Goal: Obtain resource: Obtain resource

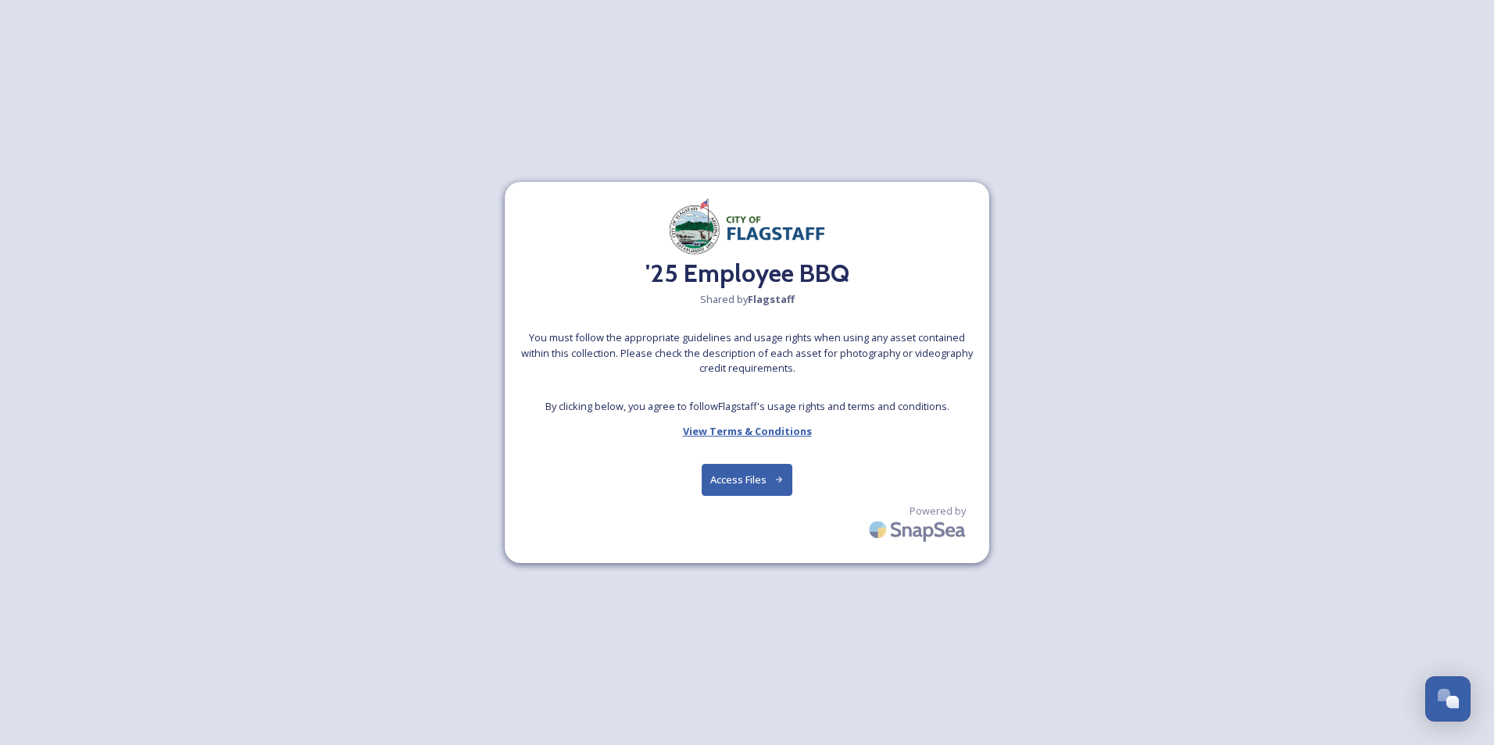
click at [748, 432] on strong "View Terms & Conditions" at bounding box center [747, 431] width 129 height 14
click at [747, 487] on button "Access Files" at bounding box center [747, 480] width 91 height 32
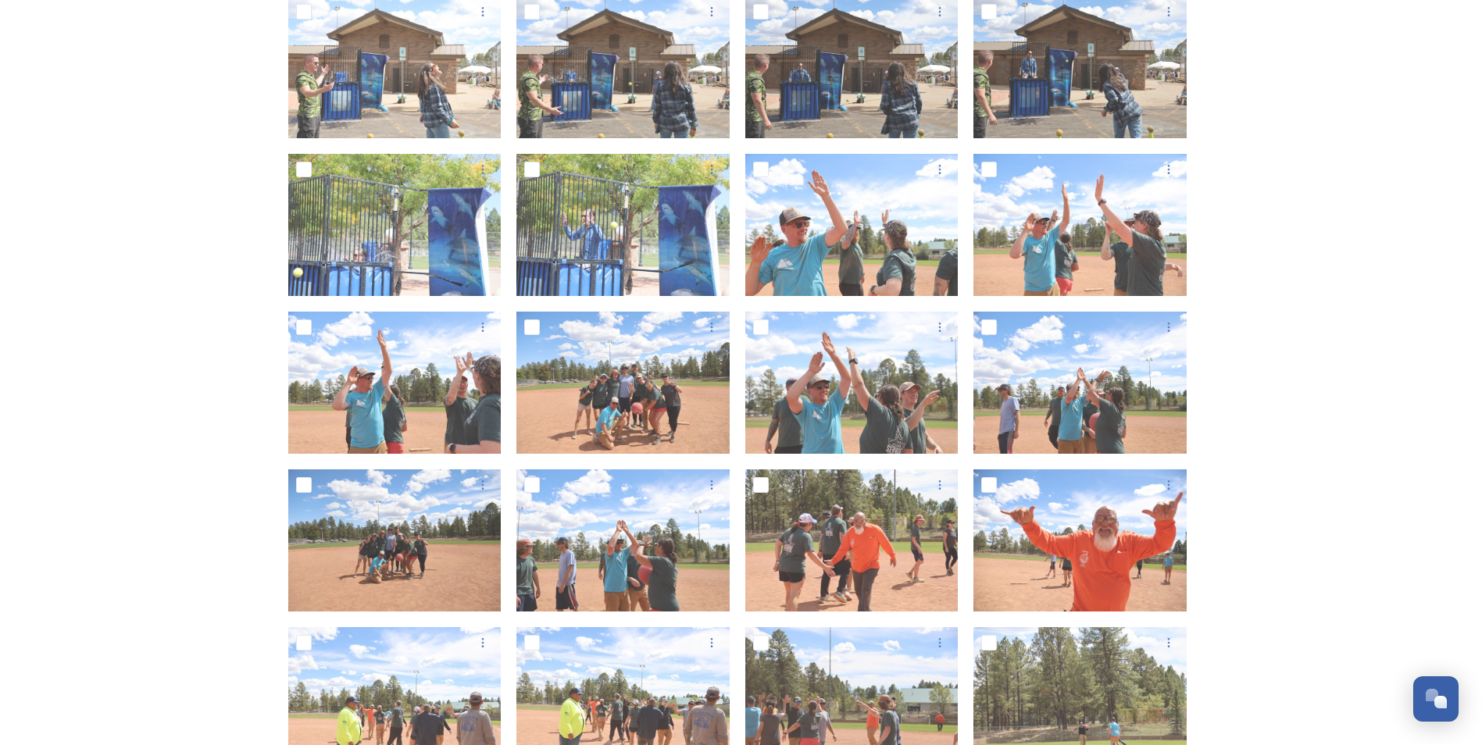
scroll to position [1094, 0]
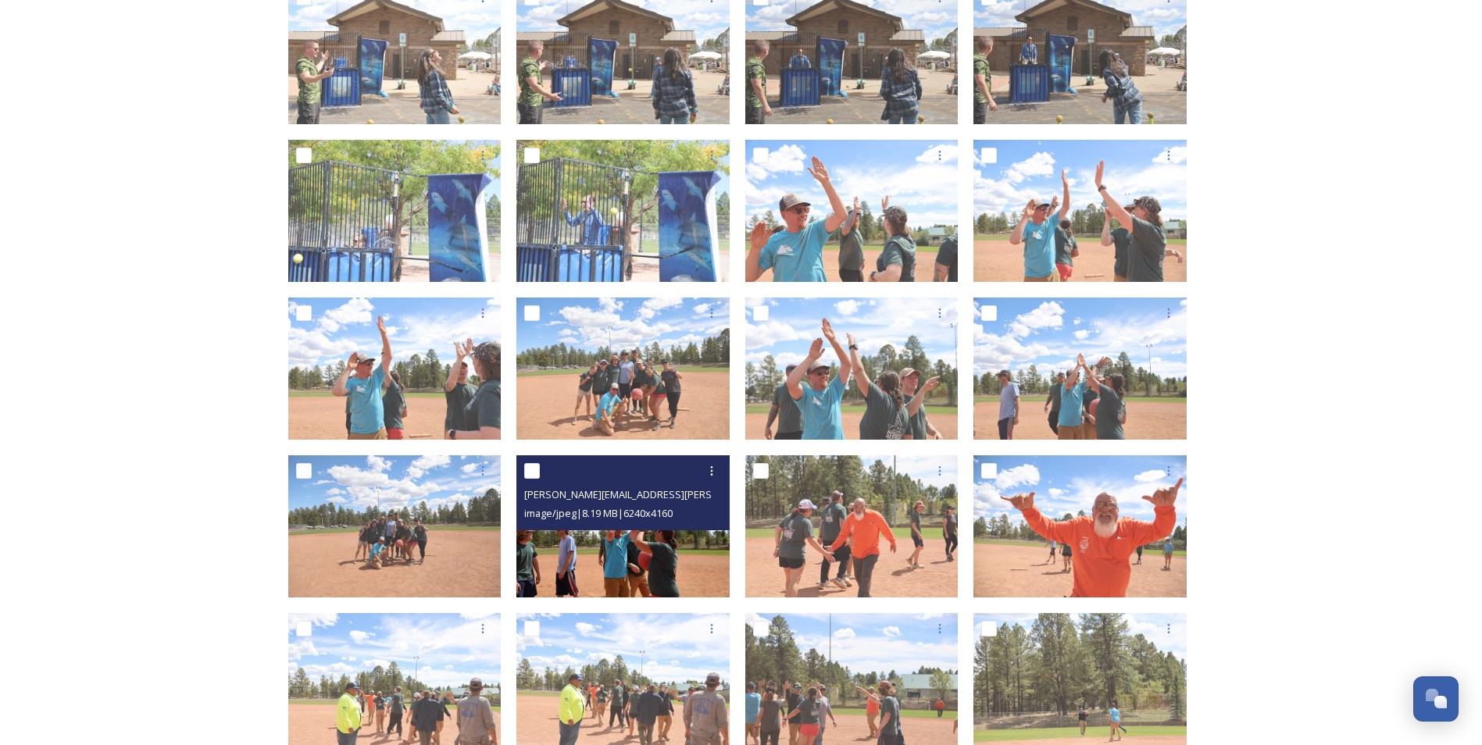
click at [630, 561] on img at bounding box center [622, 526] width 213 height 142
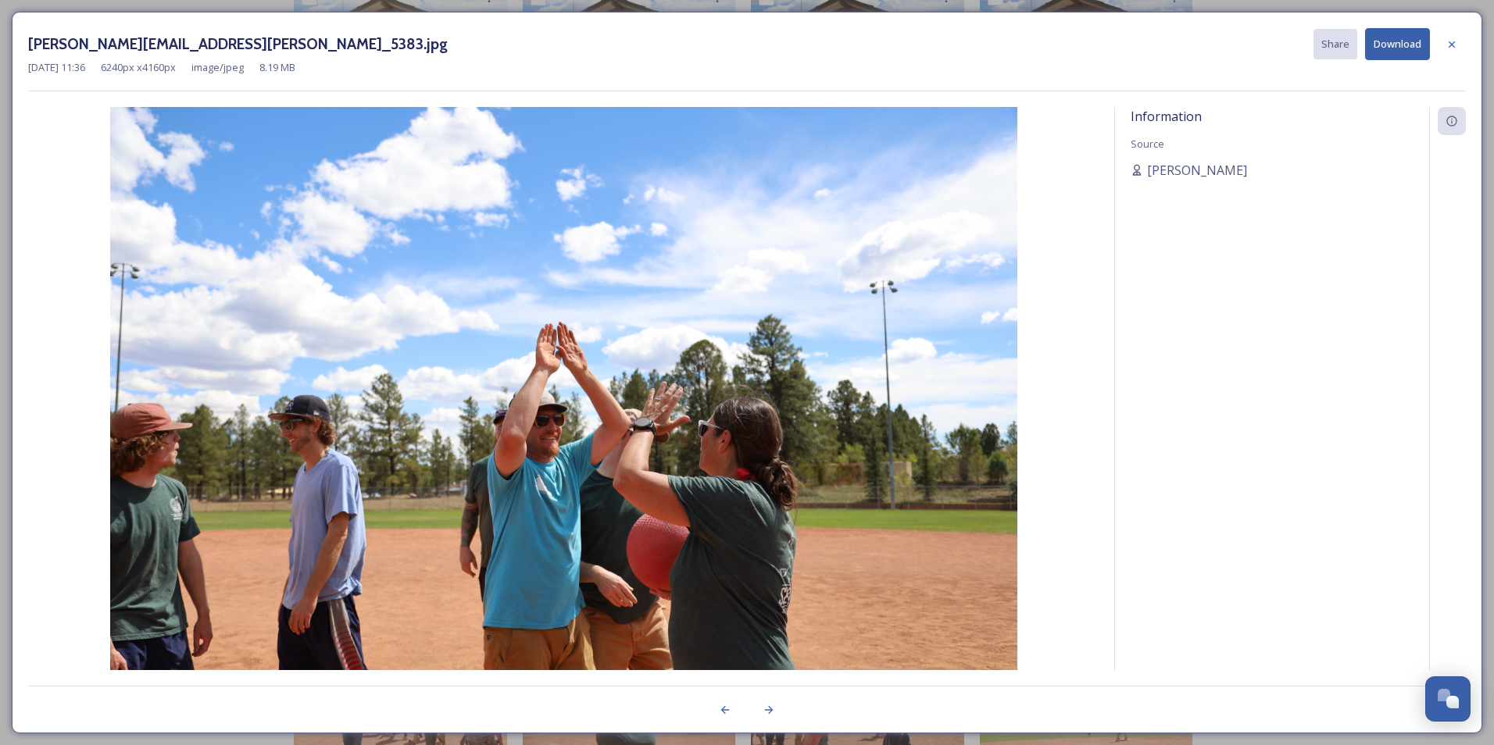
click at [1454, 44] on icon at bounding box center [1451, 44] width 12 height 12
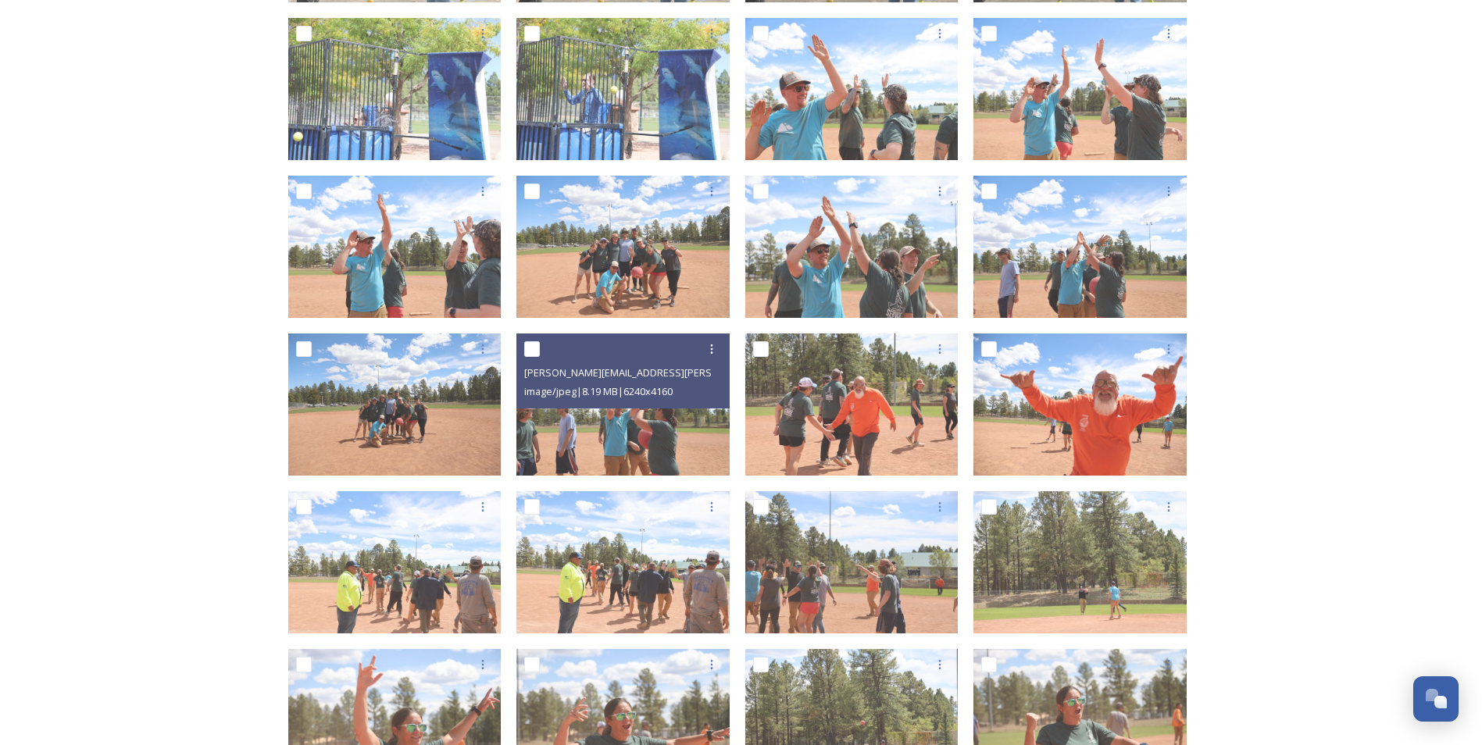
scroll to position [1250, 0]
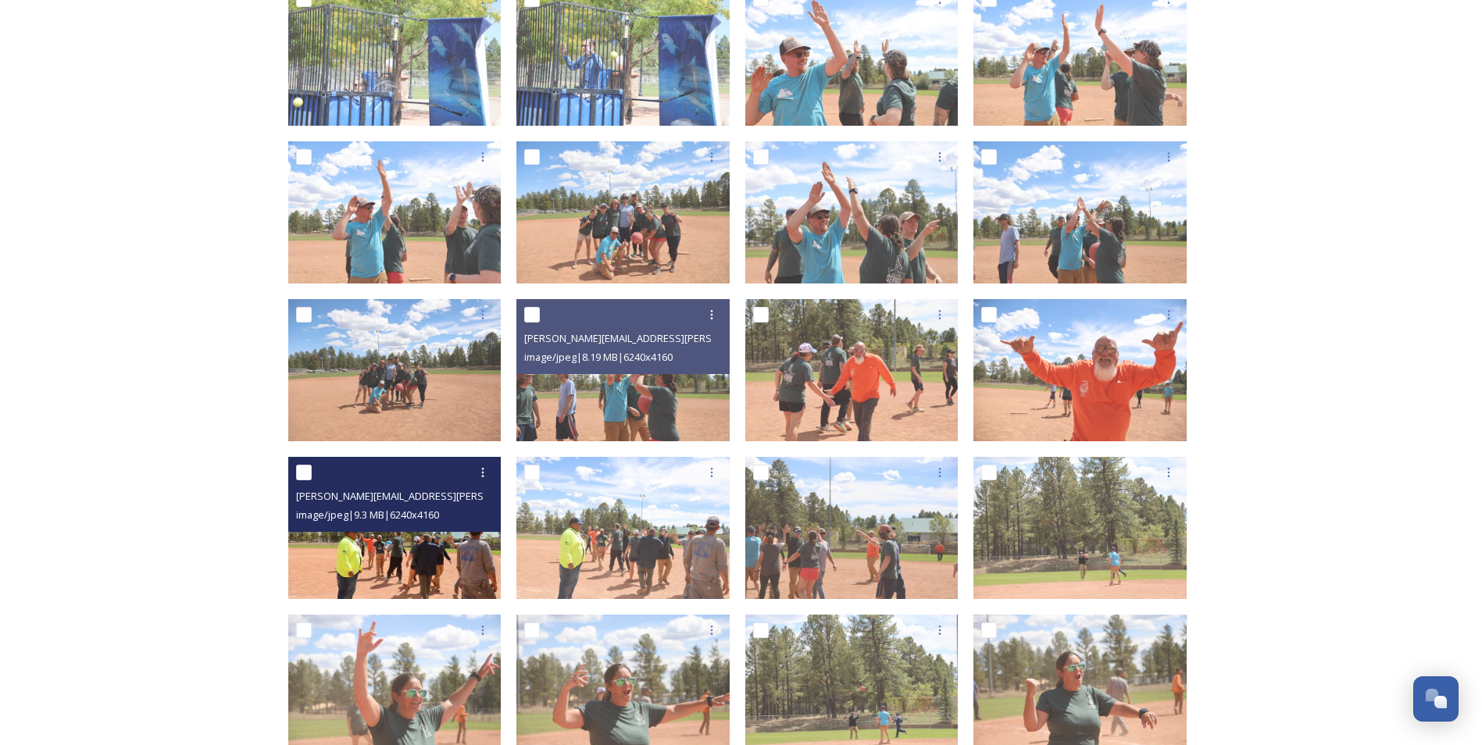
click at [446, 549] on img at bounding box center [394, 528] width 213 height 142
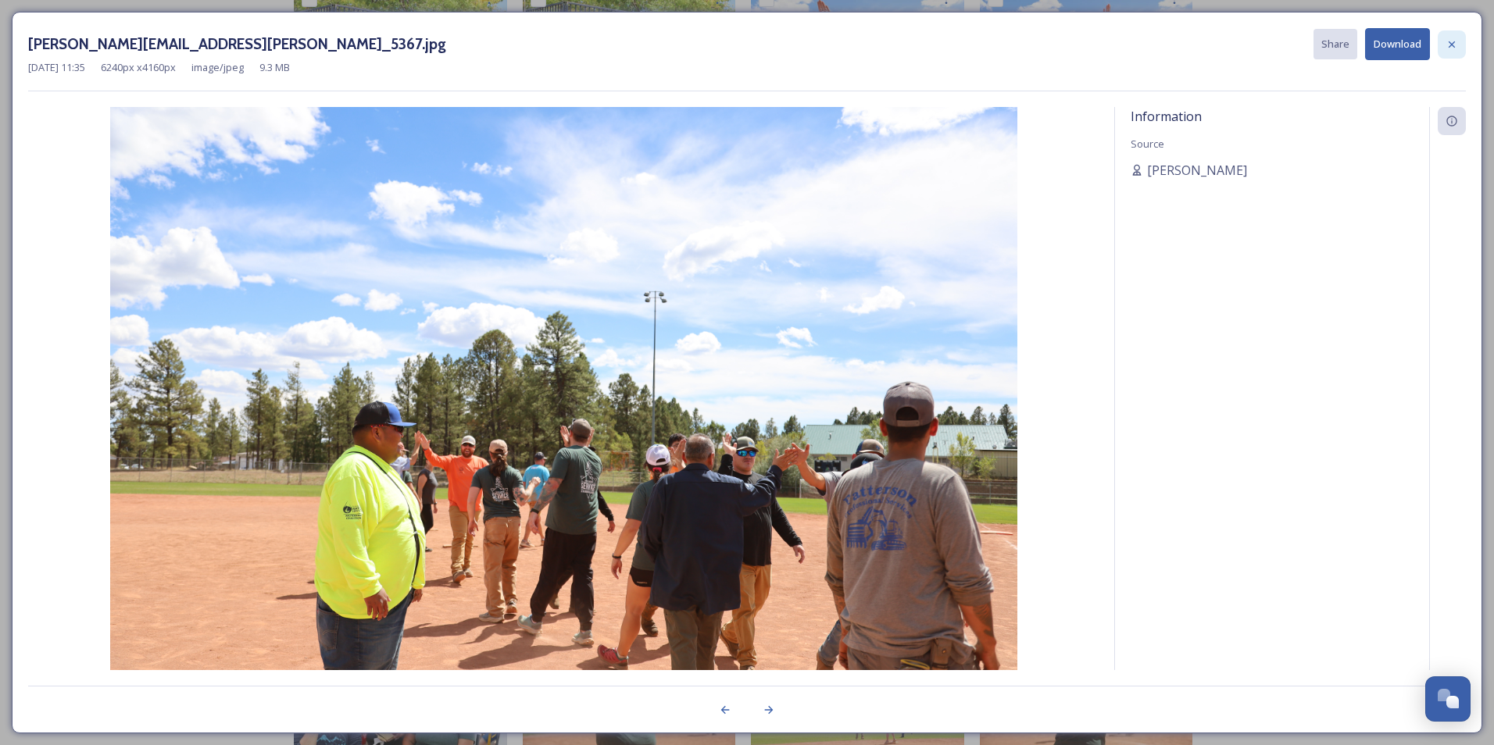
click at [1453, 48] on icon at bounding box center [1451, 44] width 12 height 12
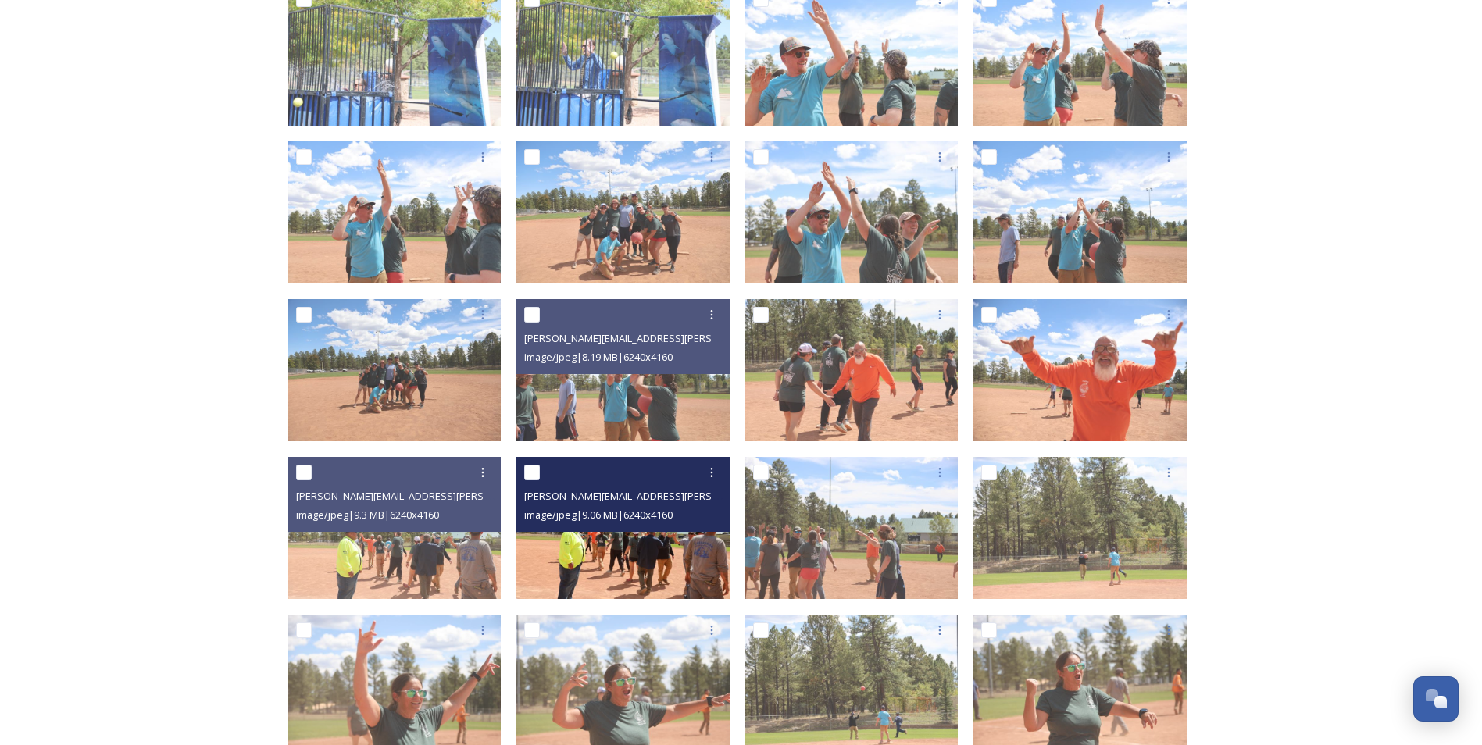
click at [624, 530] on div "Sarah.holditch@flagstaffaz.gov-IMG_5368.jpg image/jpeg | 9.06 MB | 6240 x 4160" at bounding box center [622, 494] width 213 height 75
click at [622, 556] on img at bounding box center [622, 528] width 213 height 142
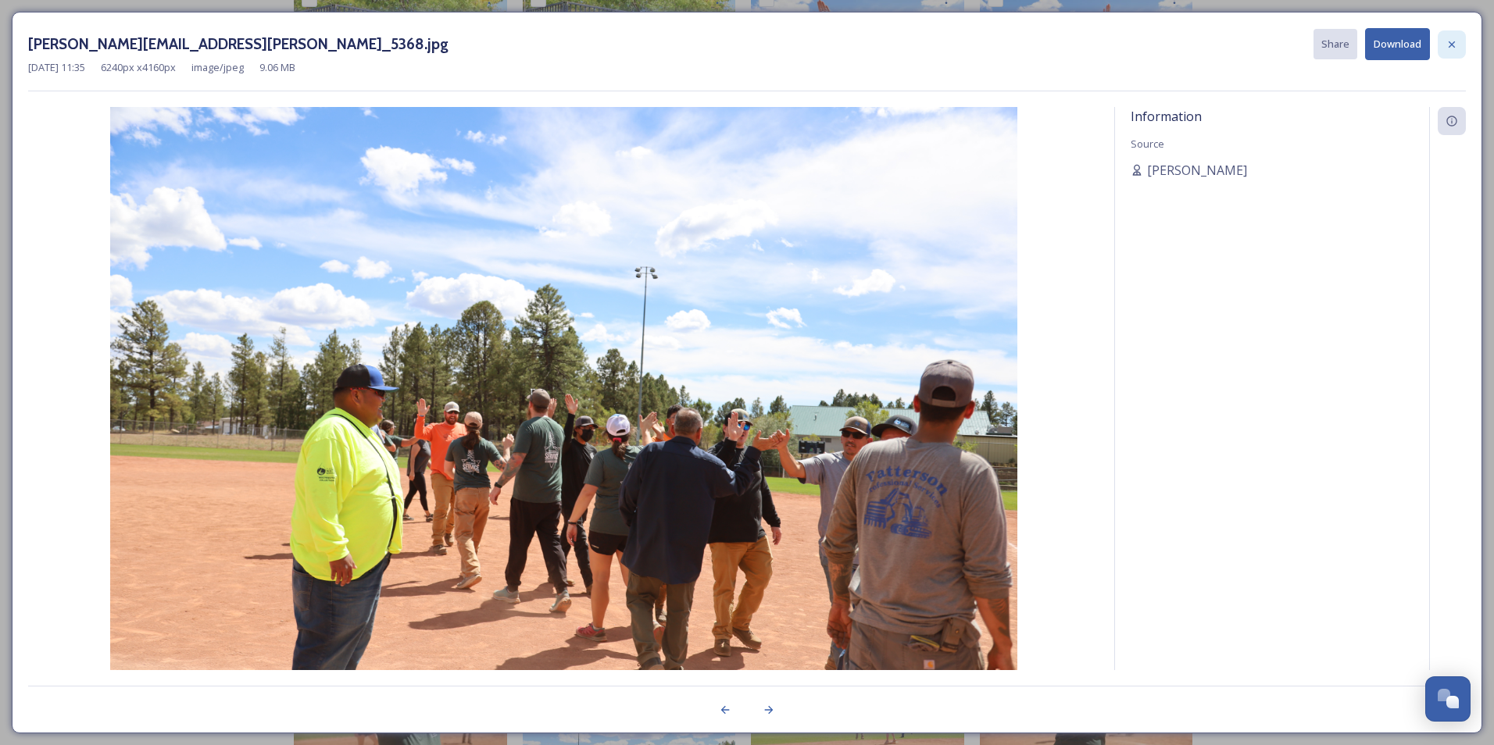
click at [1453, 44] on icon at bounding box center [1451, 44] width 12 height 12
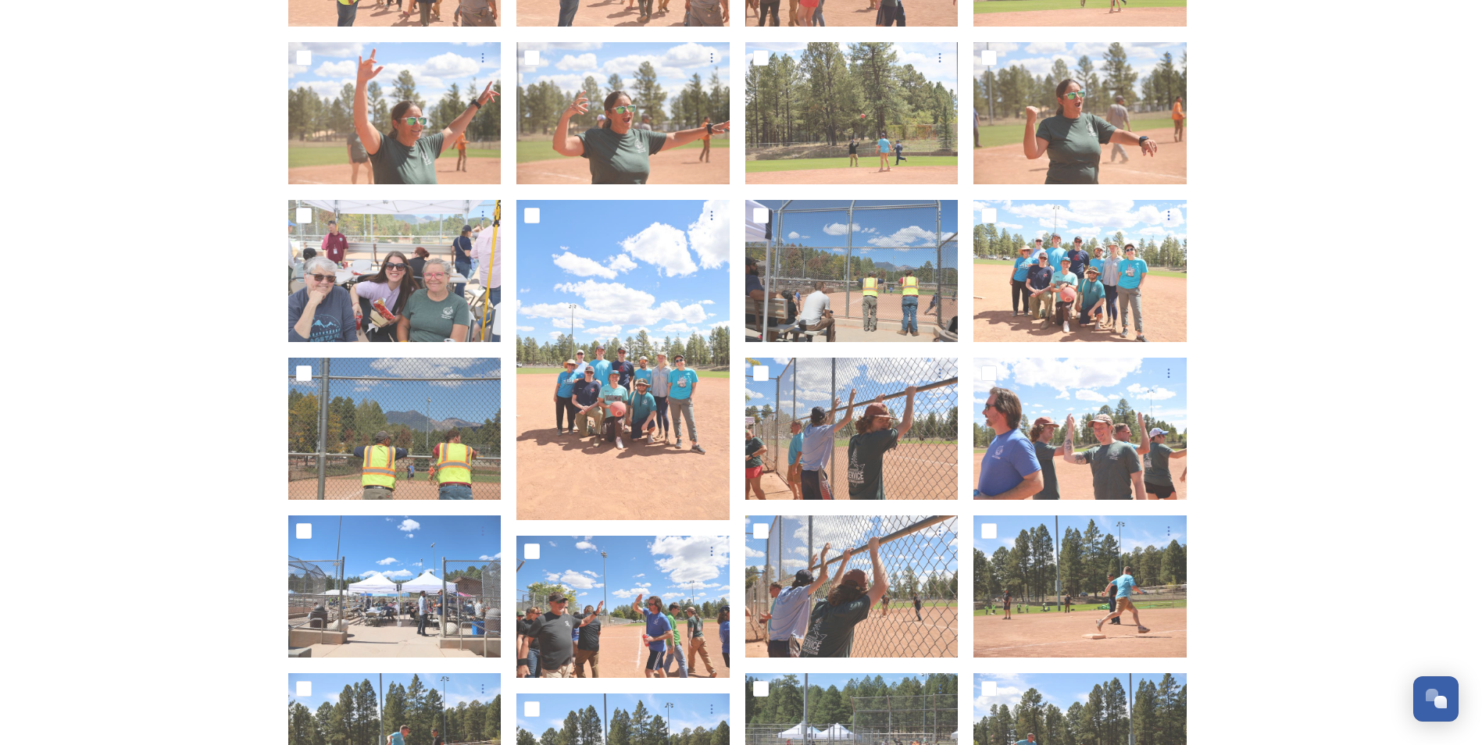
scroll to position [1875, 0]
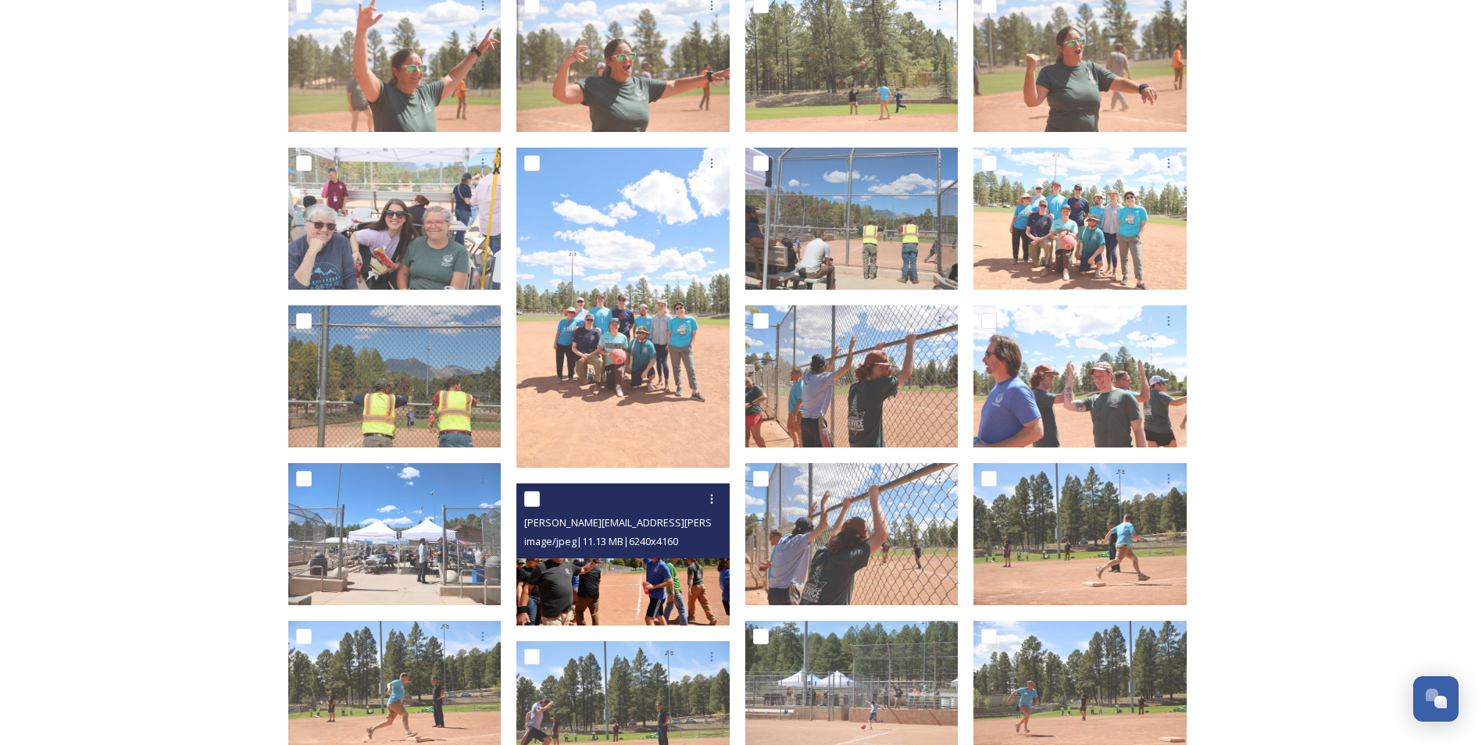
click at [656, 584] on img at bounding box center [622, 555] width 213 height 142
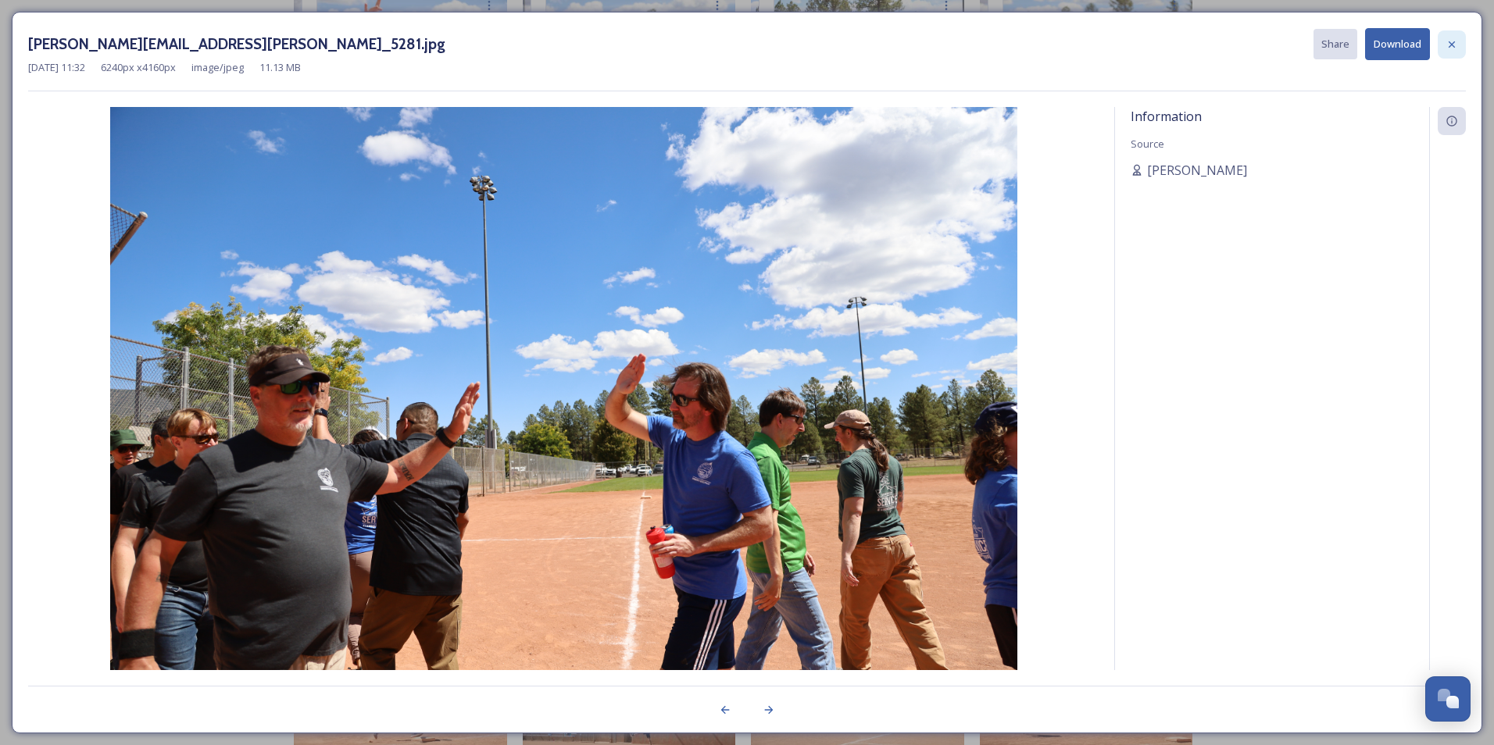
click at [1450, 43] on icon at bounding box center [1451, 44] width 6 height 6
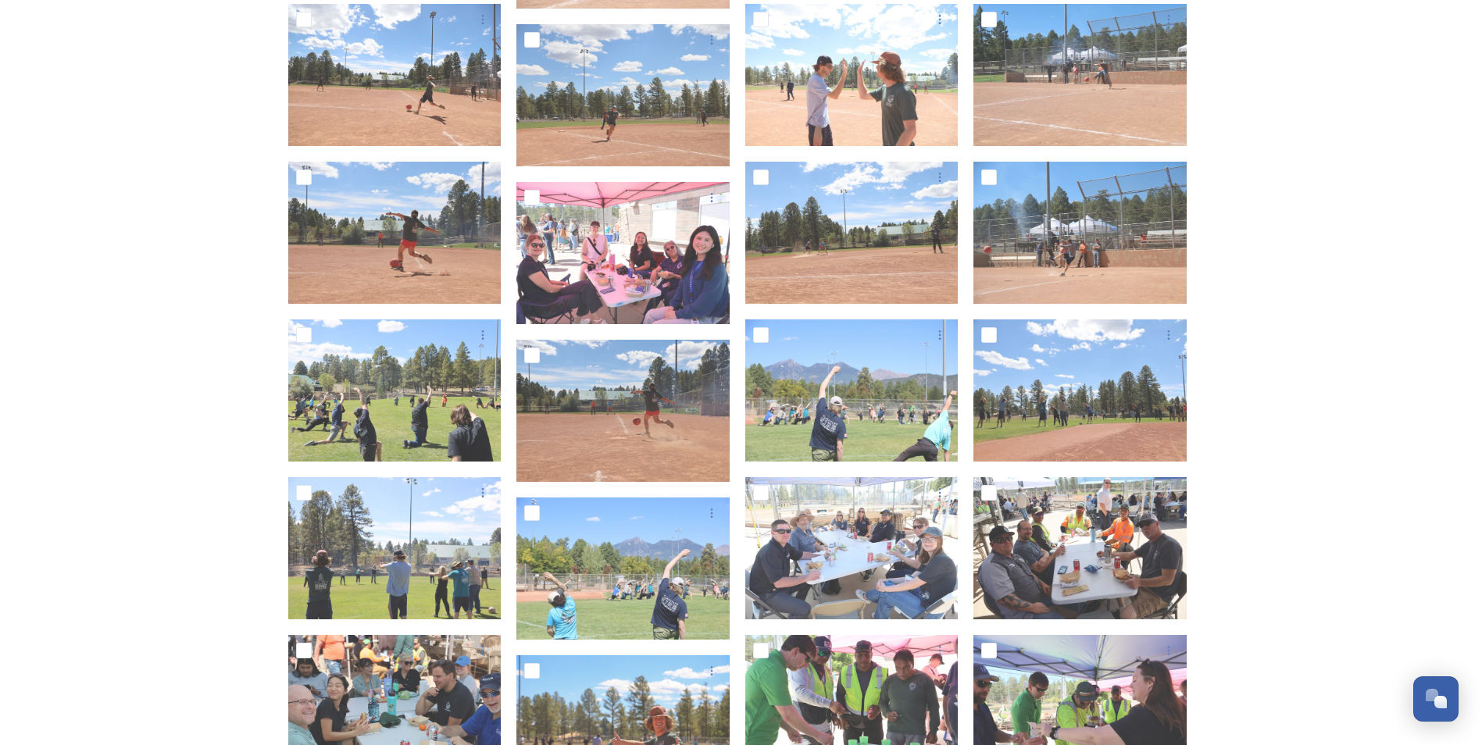
scroll to position [2812, 0]
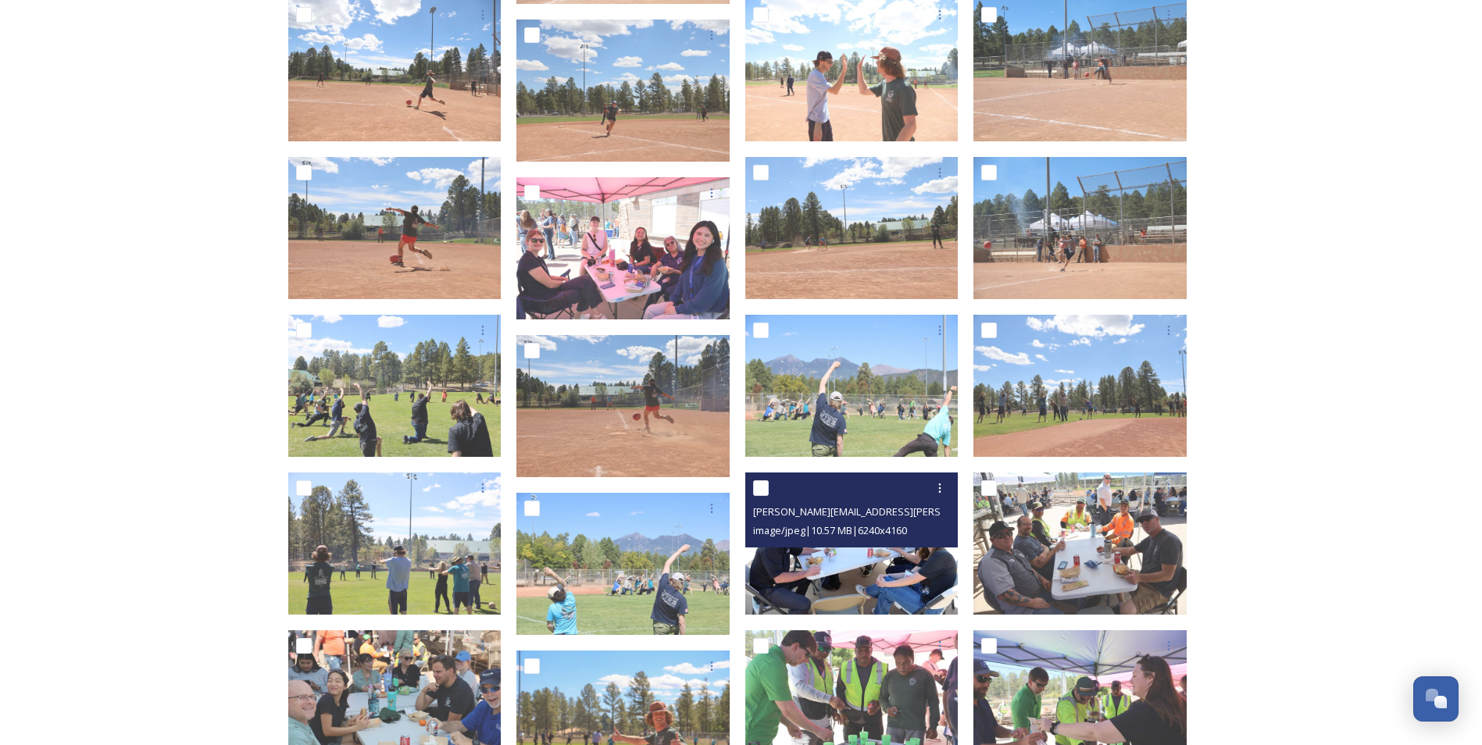
click at [847, 544] on div "Sarah.holditch@flagstaffaz.gov-IMG_5147.jpg image/jpeg | 10.57 MB | 6240 x 4160" at bounding box center [851, 510] width 213 height 75
click at [838, 567] on img at bounding box center [851, 544] width 213 height 142
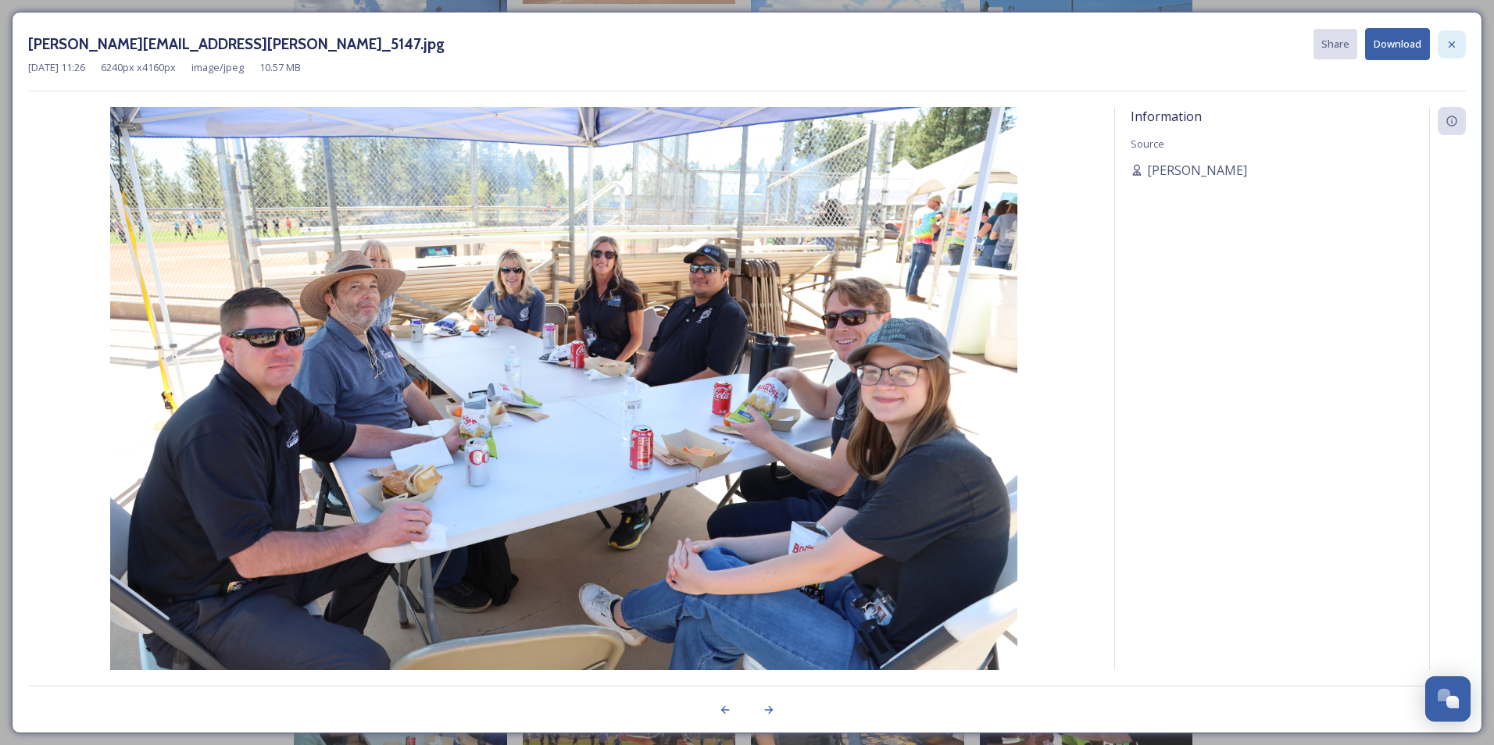
click at [1452, 46] on icon at bounding box center [1451, 44] width 12 height 12
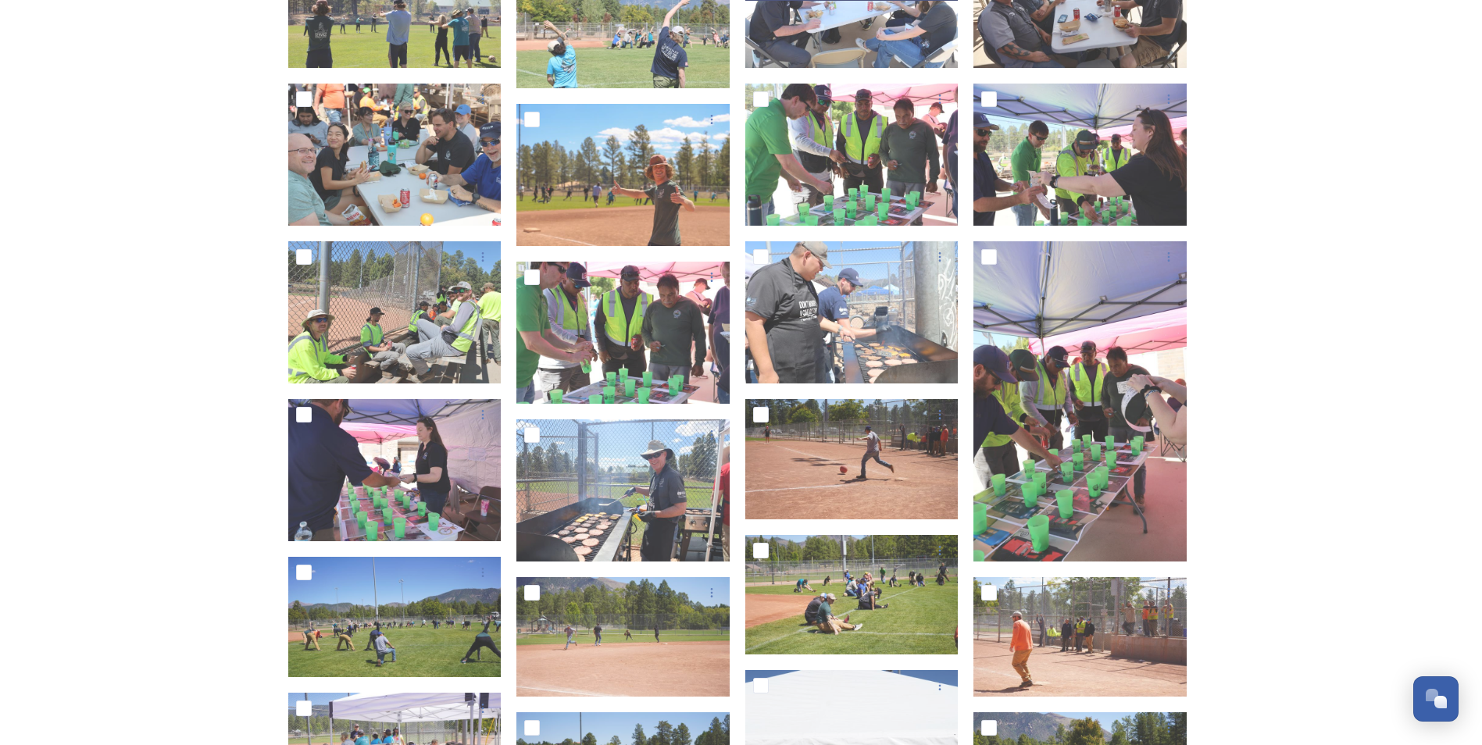
scroll to position [3437, 0]
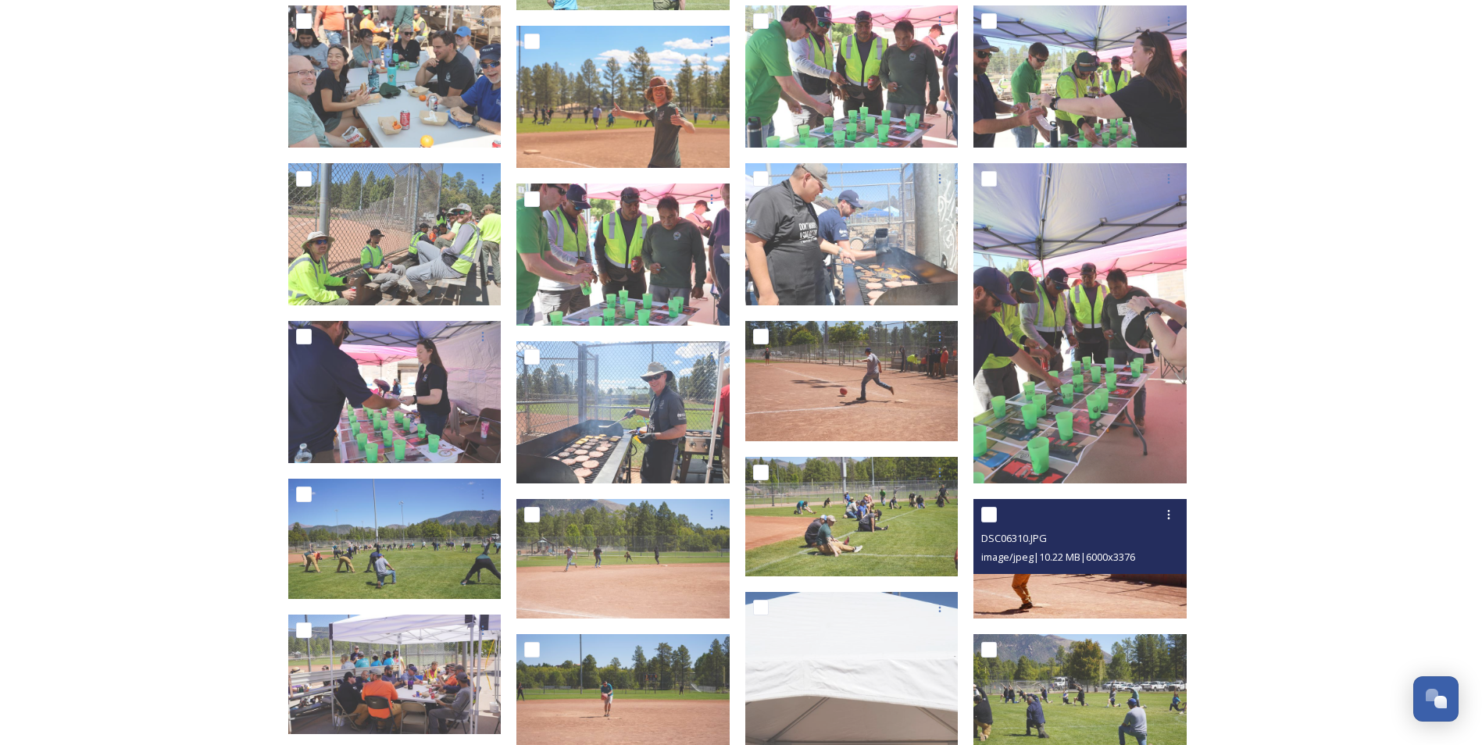
click at [1085, 597] on img at bounding box center [1079, 559] width 213 height 120
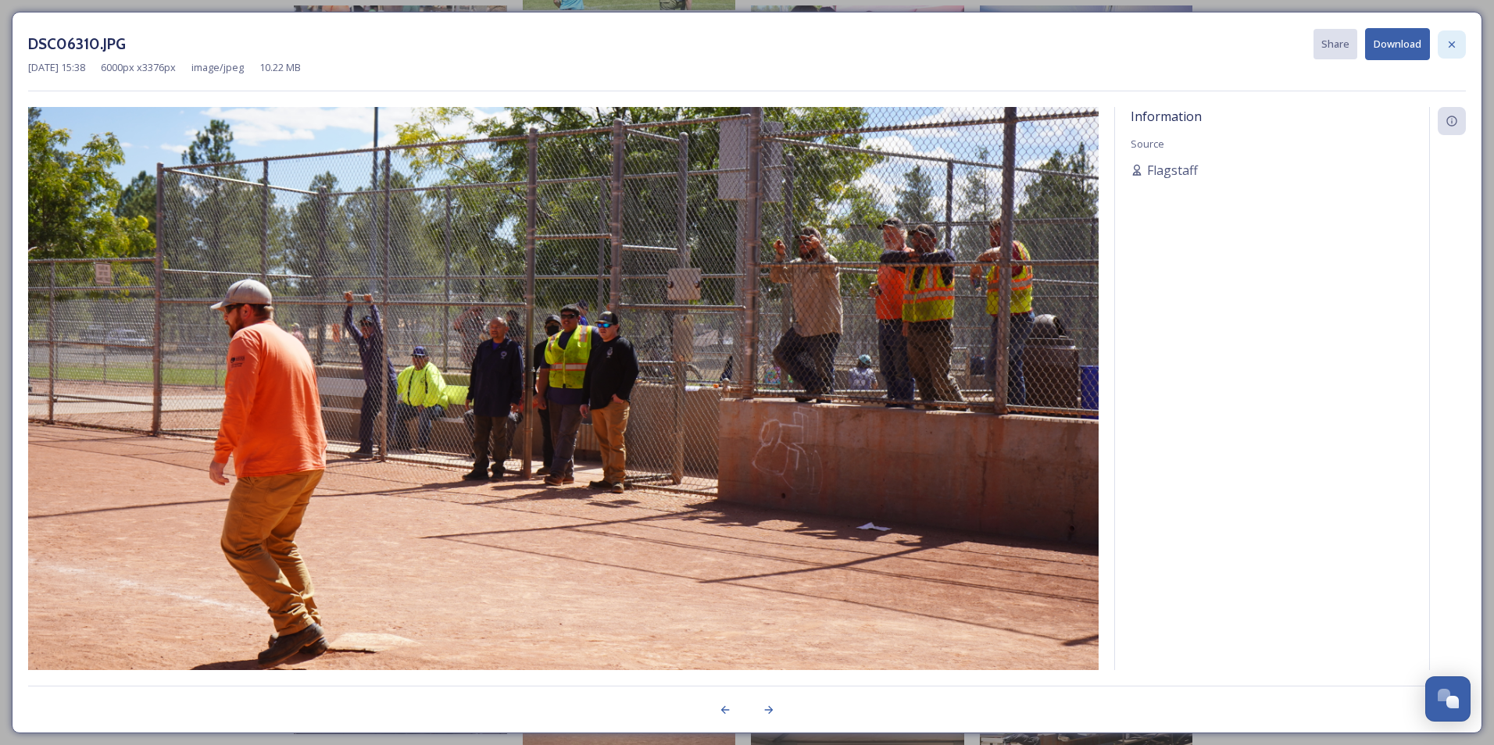
click at [1456, 41] on icon at bounding box center [1451, 44] width 12 height 12
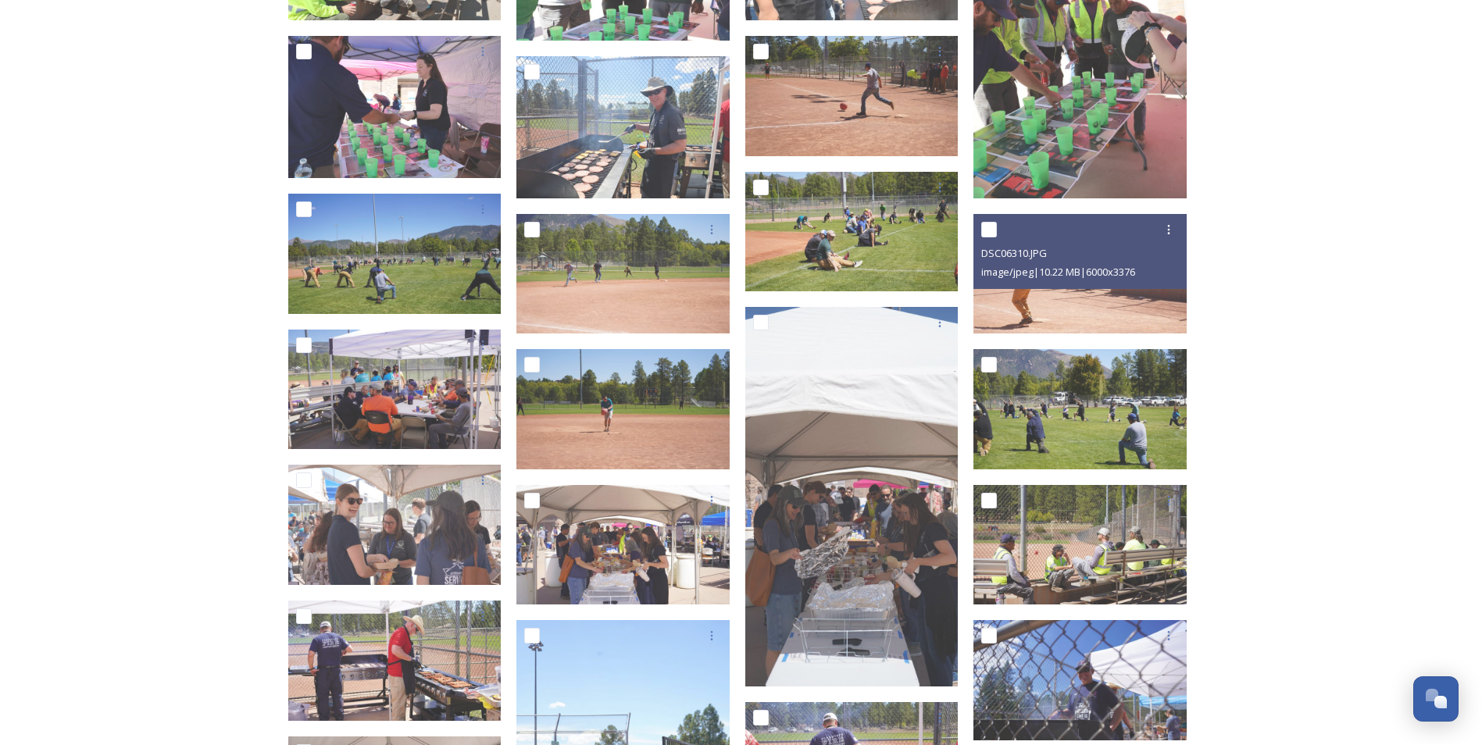
scroll to position [3750, 0]
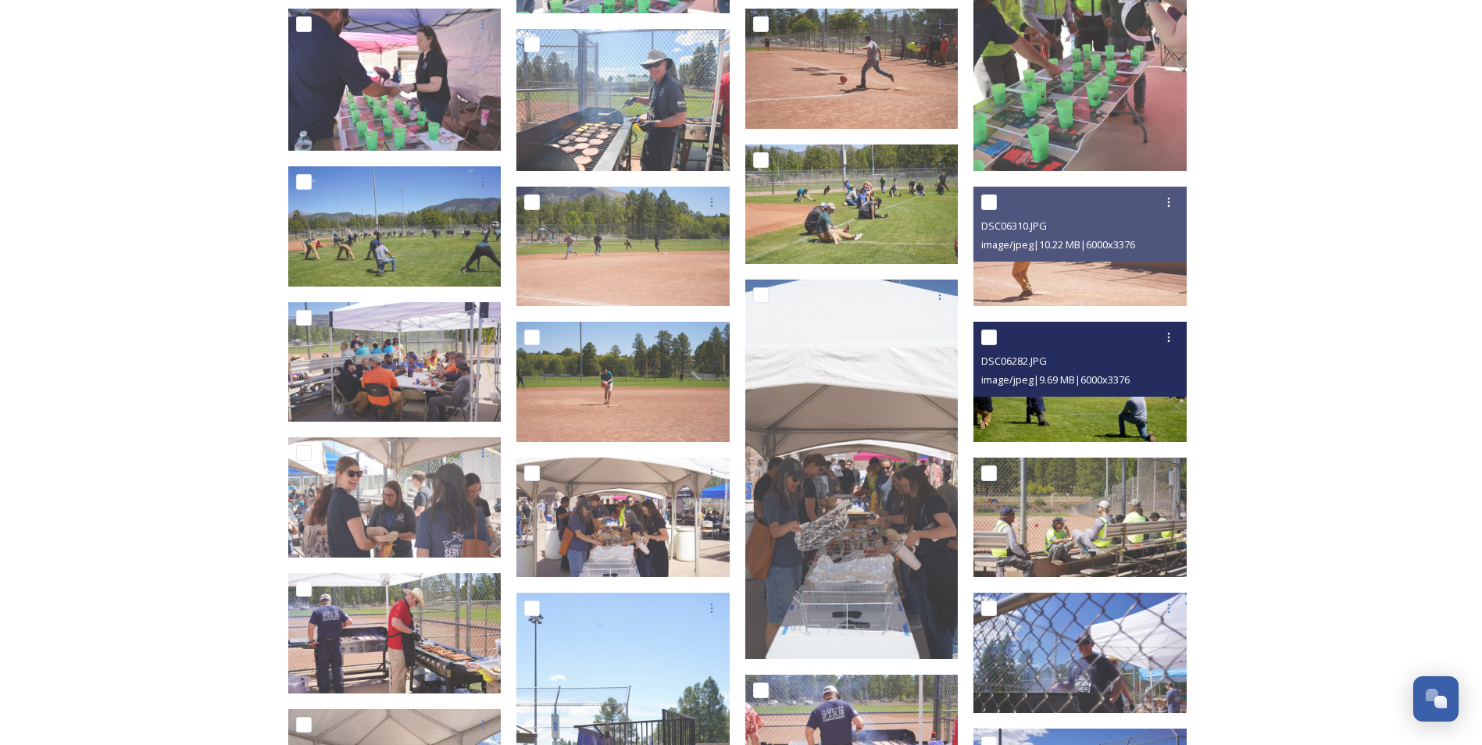
click at [1090, 396] on div "DSC06282.JPG image/jpeg | 9.69 MB | 6000 x 3376" at bounding box center [1079, 359] width 213 height 75
click at [1121, 412] on img at bounding box center [1079, 382] width 213 height 120
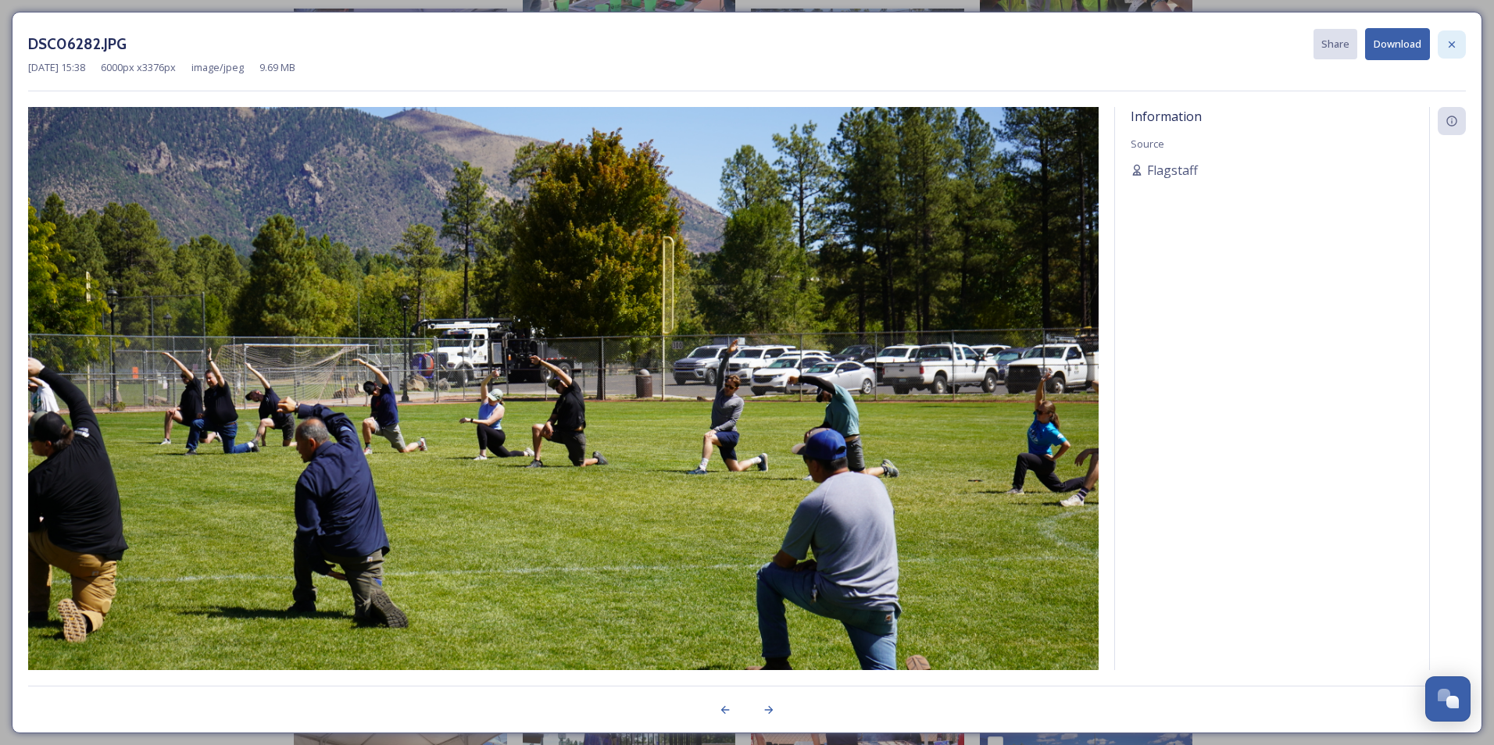
click at [1451, 41] on icon at bounding box center [1451, 44] width 12 height 12
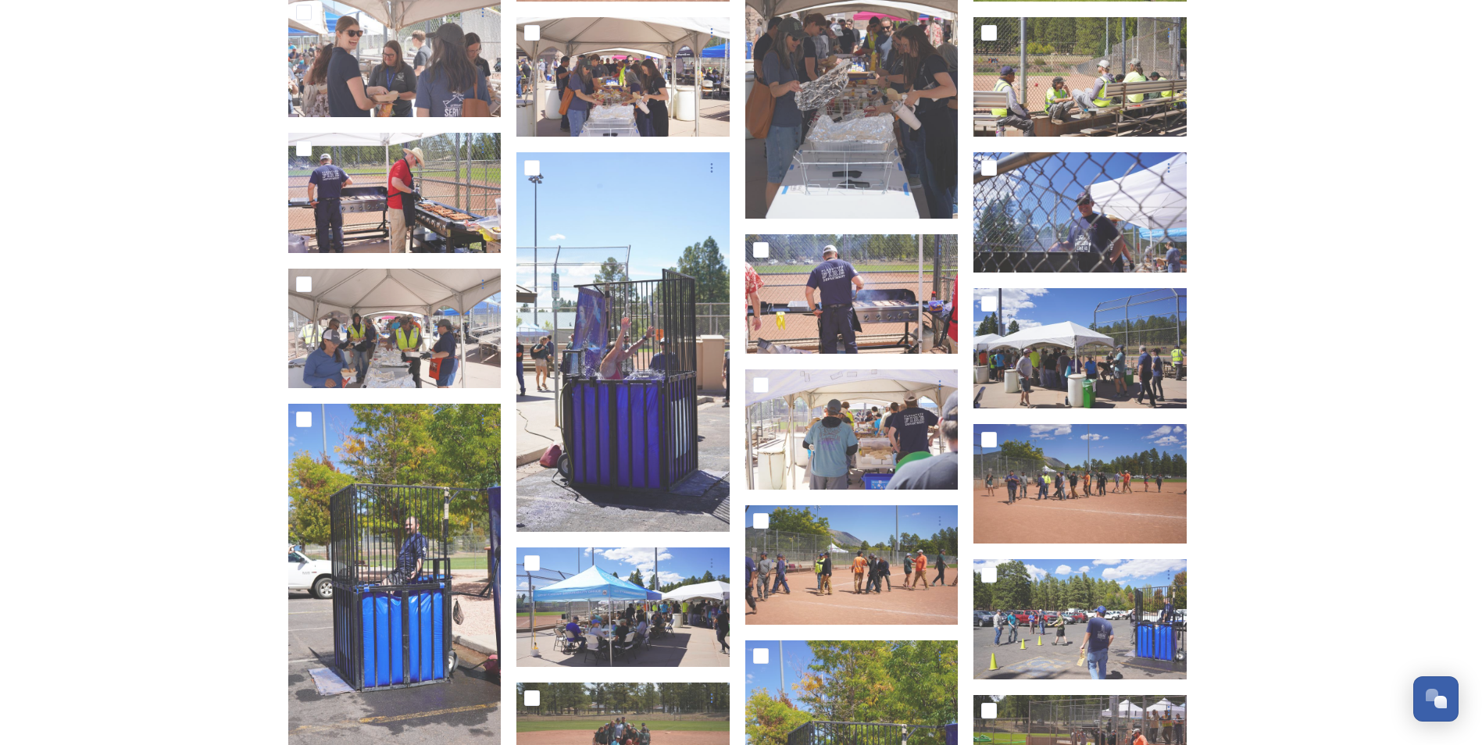
scroll to position [4219, 0]
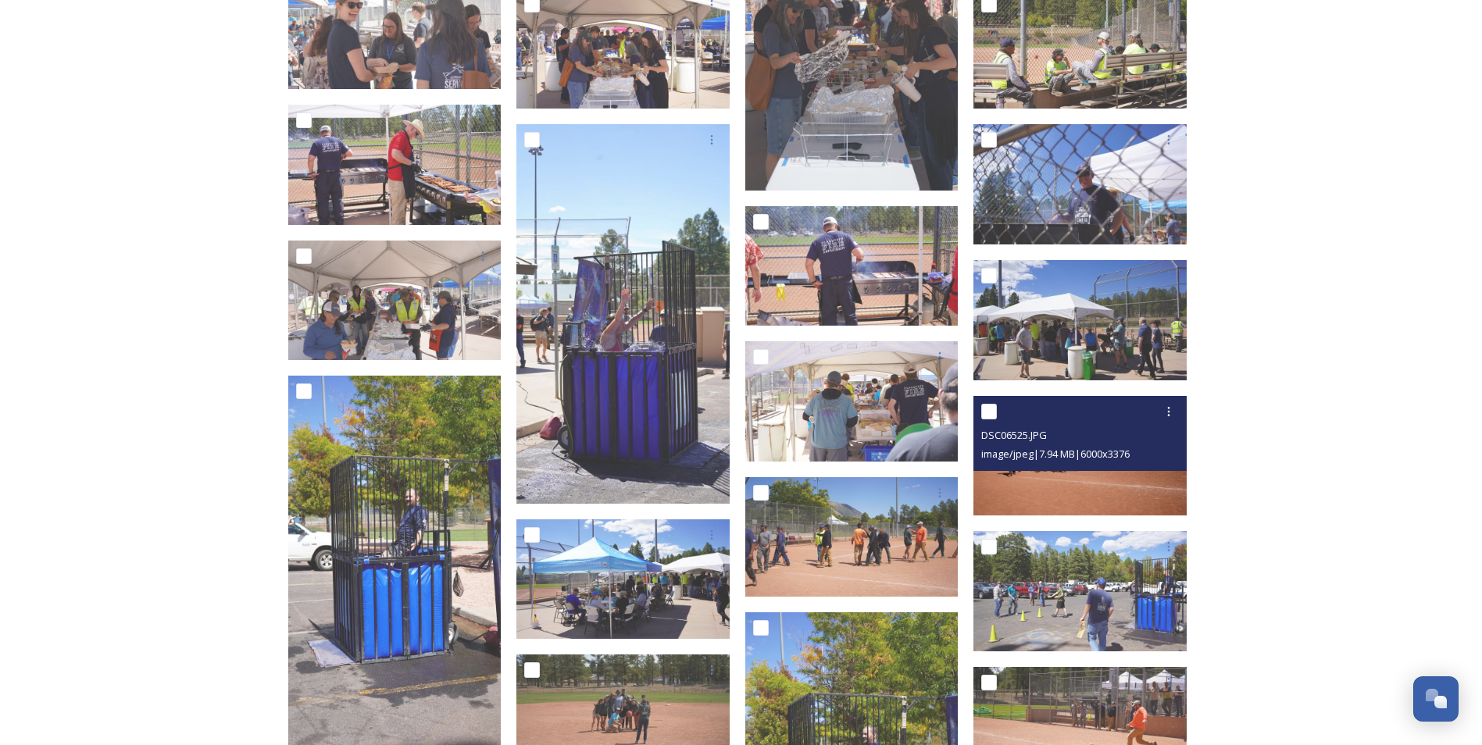
click at [1082, 474] on img at bounding box center [1079, 456] width 213 height 120
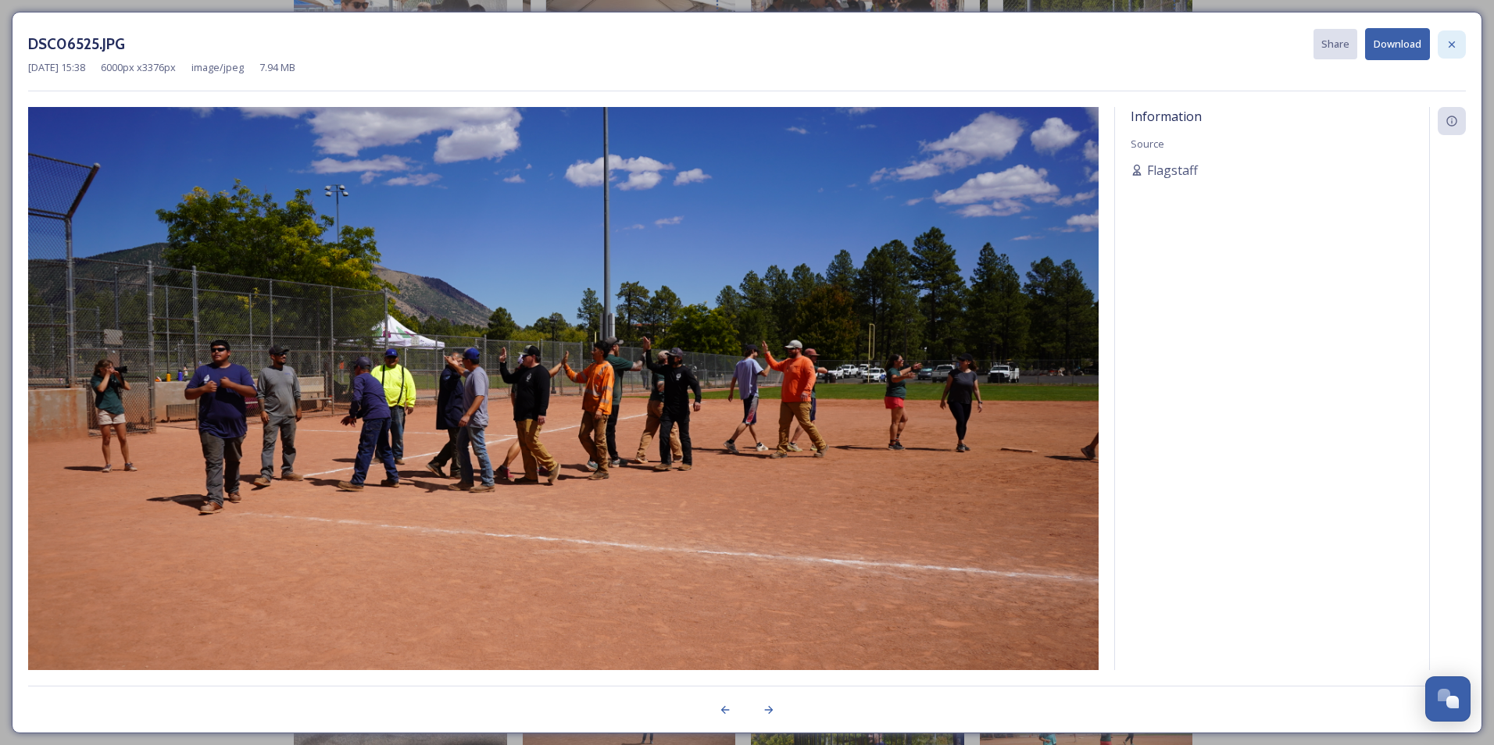
click at [1457, 45] on icon at bounding box center [1451, 44] width 12 height 12
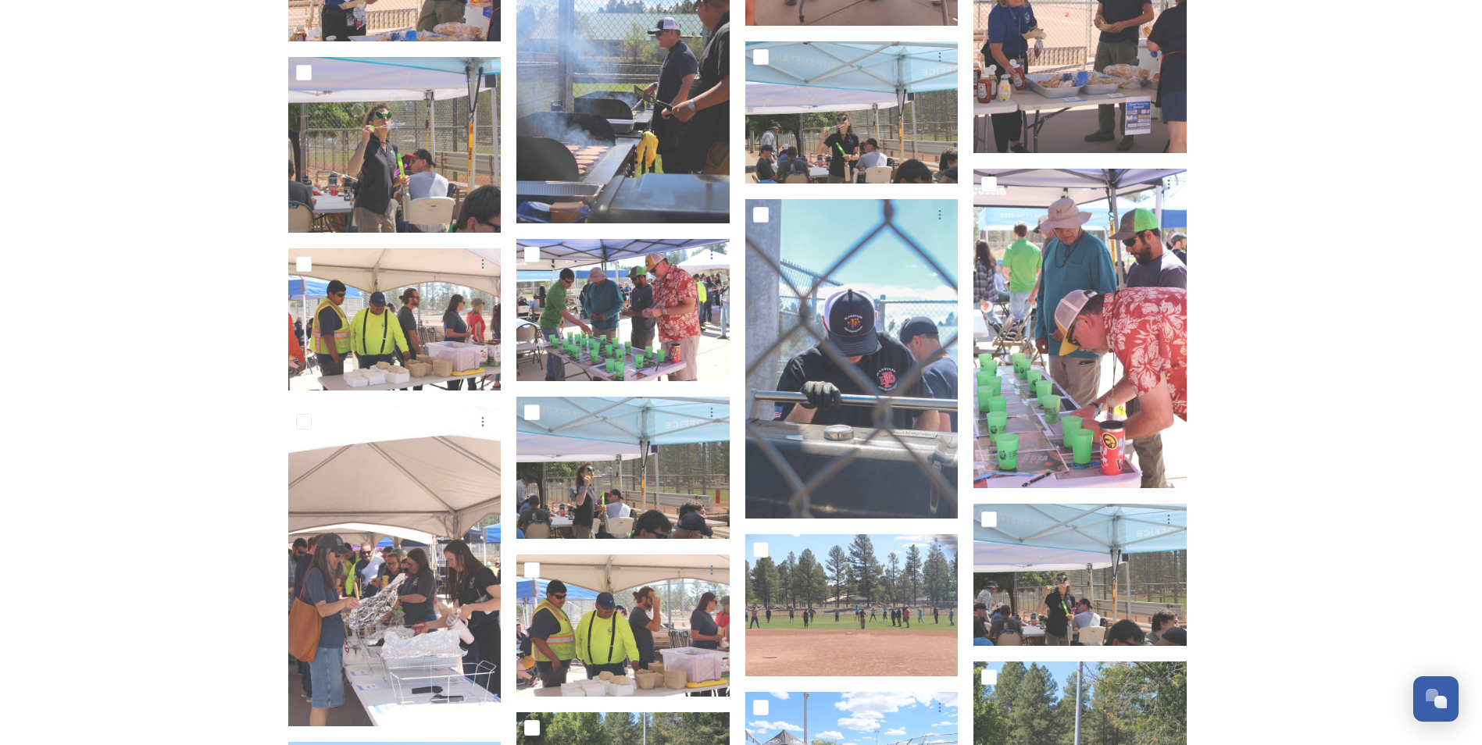
scroll to position [7891, 0]
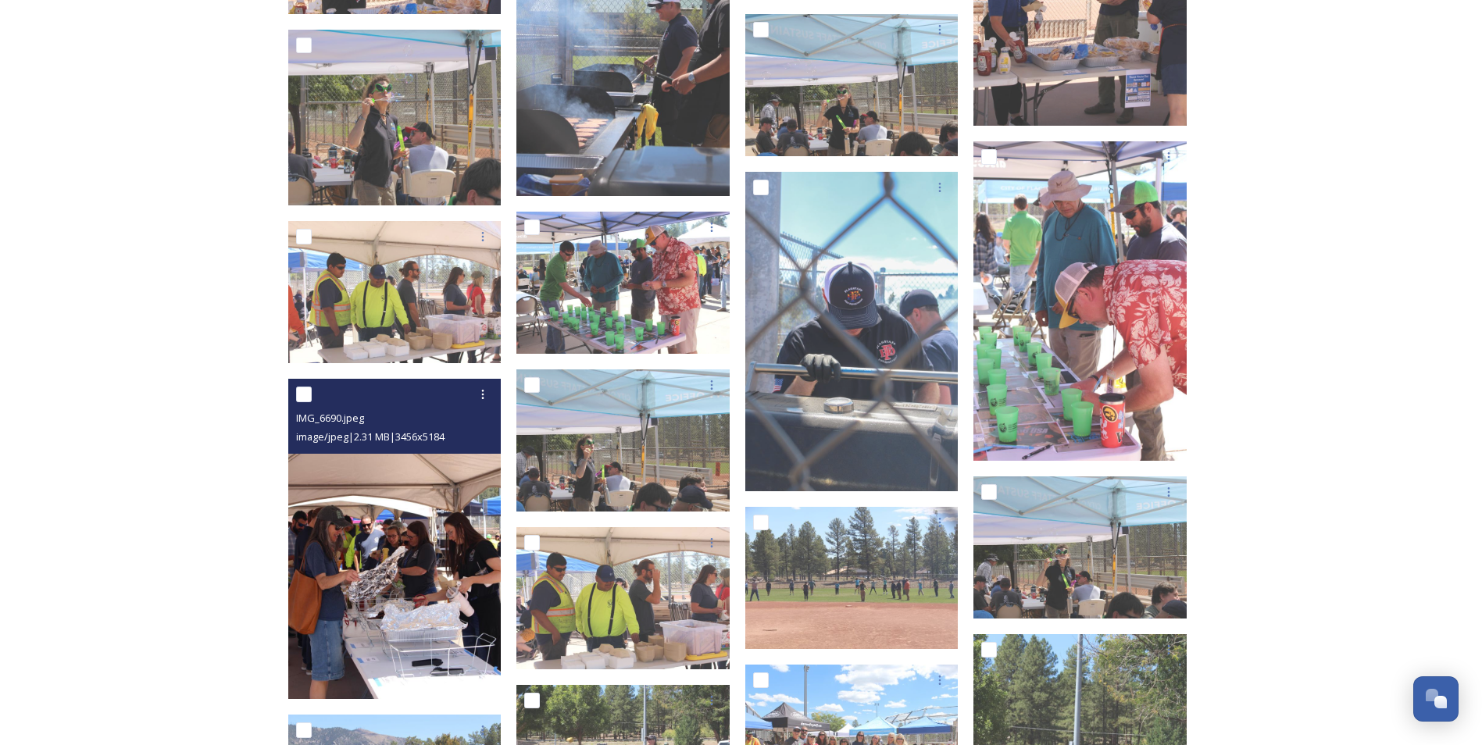
click at [360, 581] on img at bounding box center [394, 539] width 213 height 320
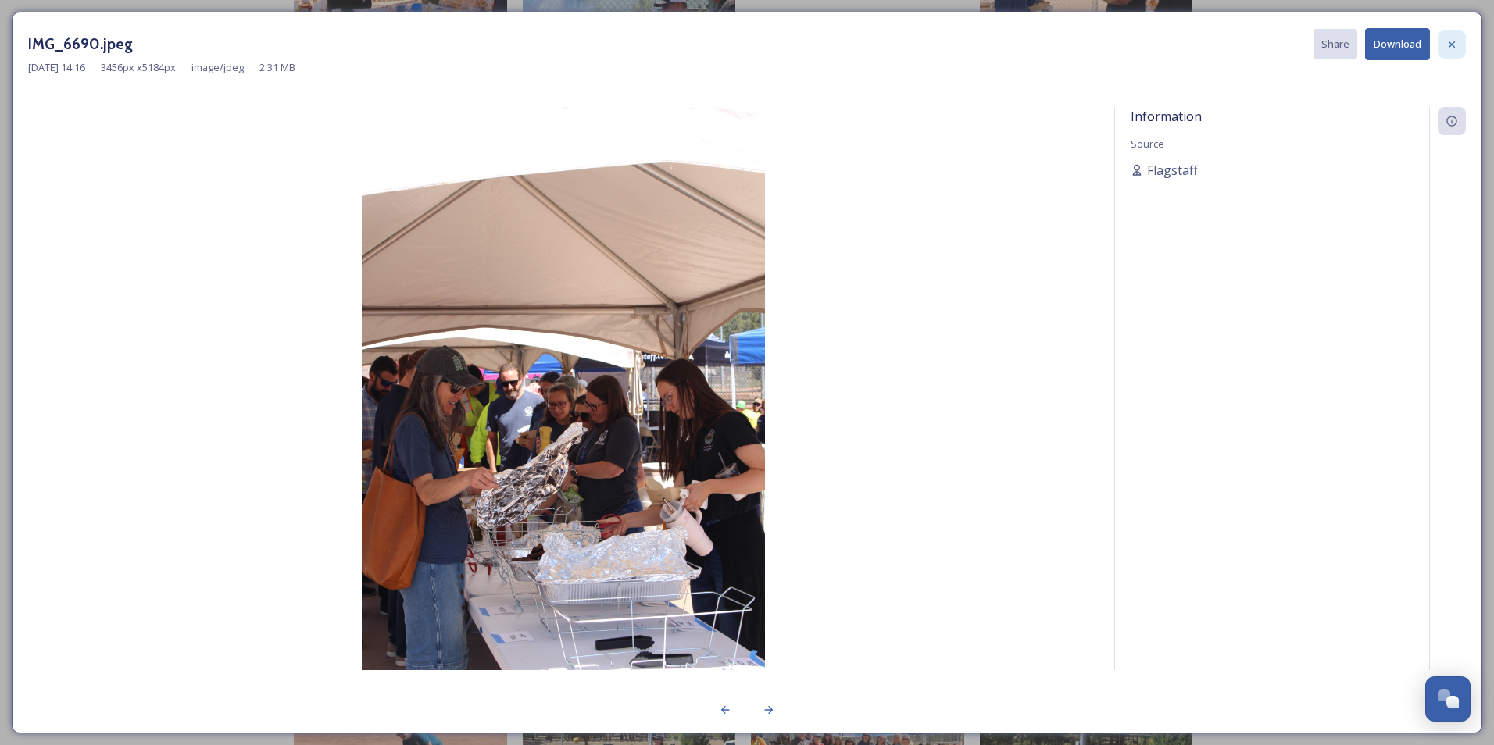
click at [1448, 45] on icon at bounding box center [1451, 44] width 12 height 12
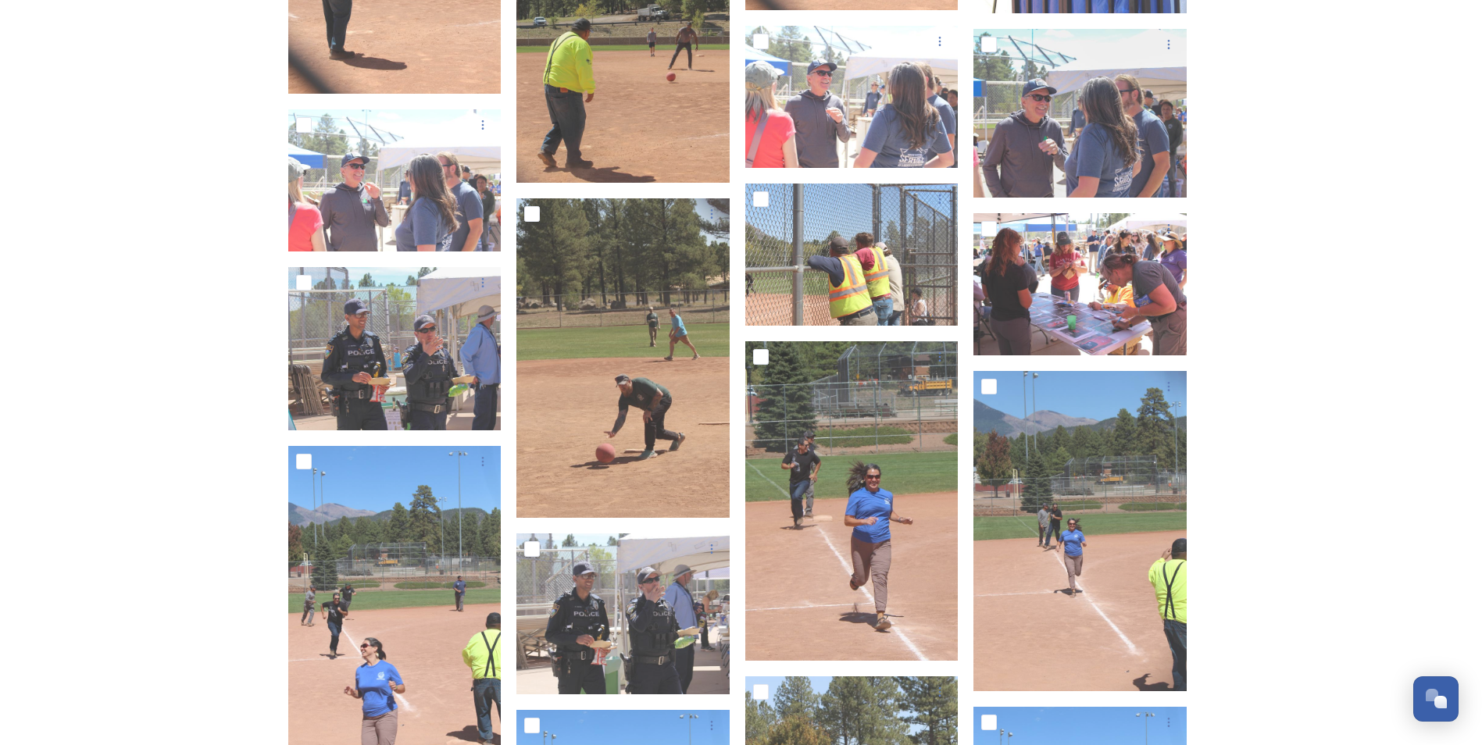
scroll to position [9687, 0]
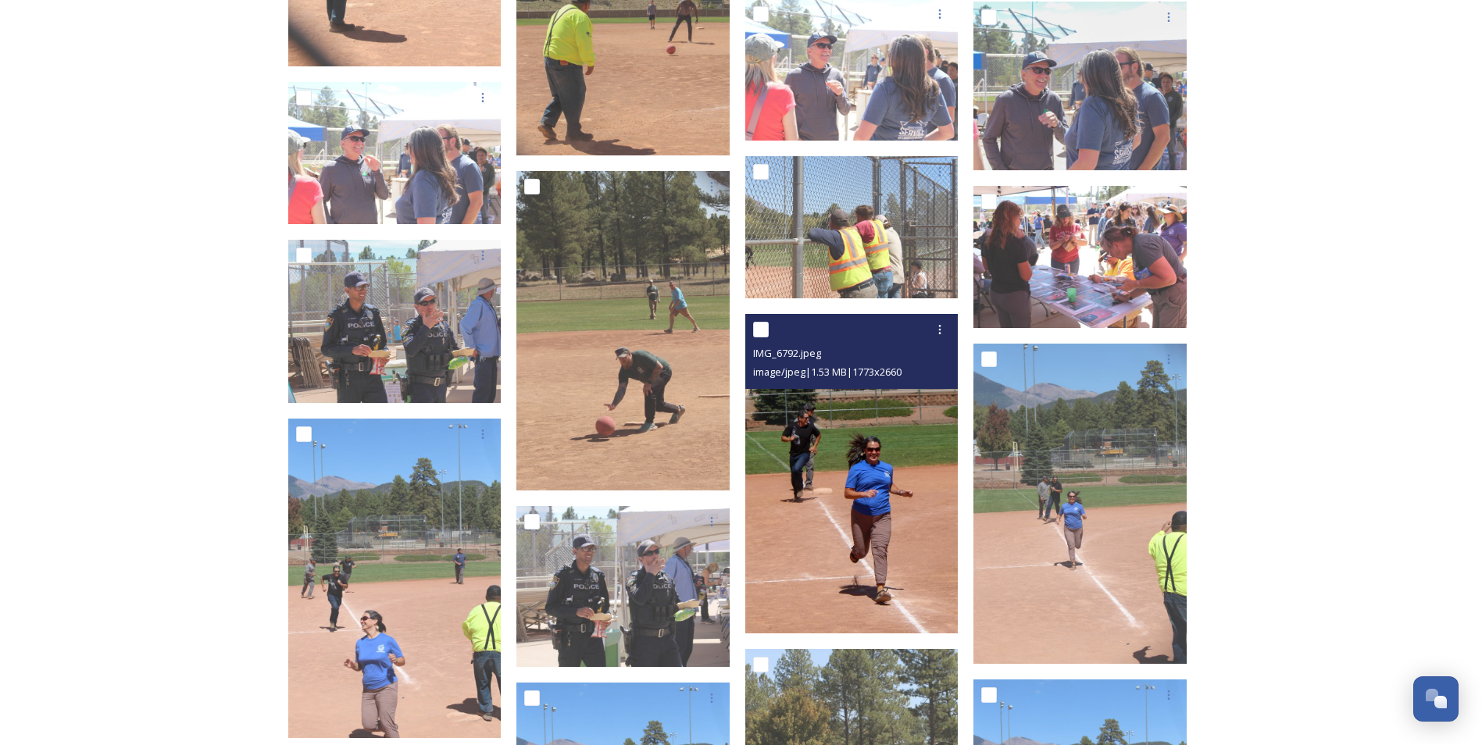
click at [859, 525] on img at bounding box center [851, 474] width 213 height 320
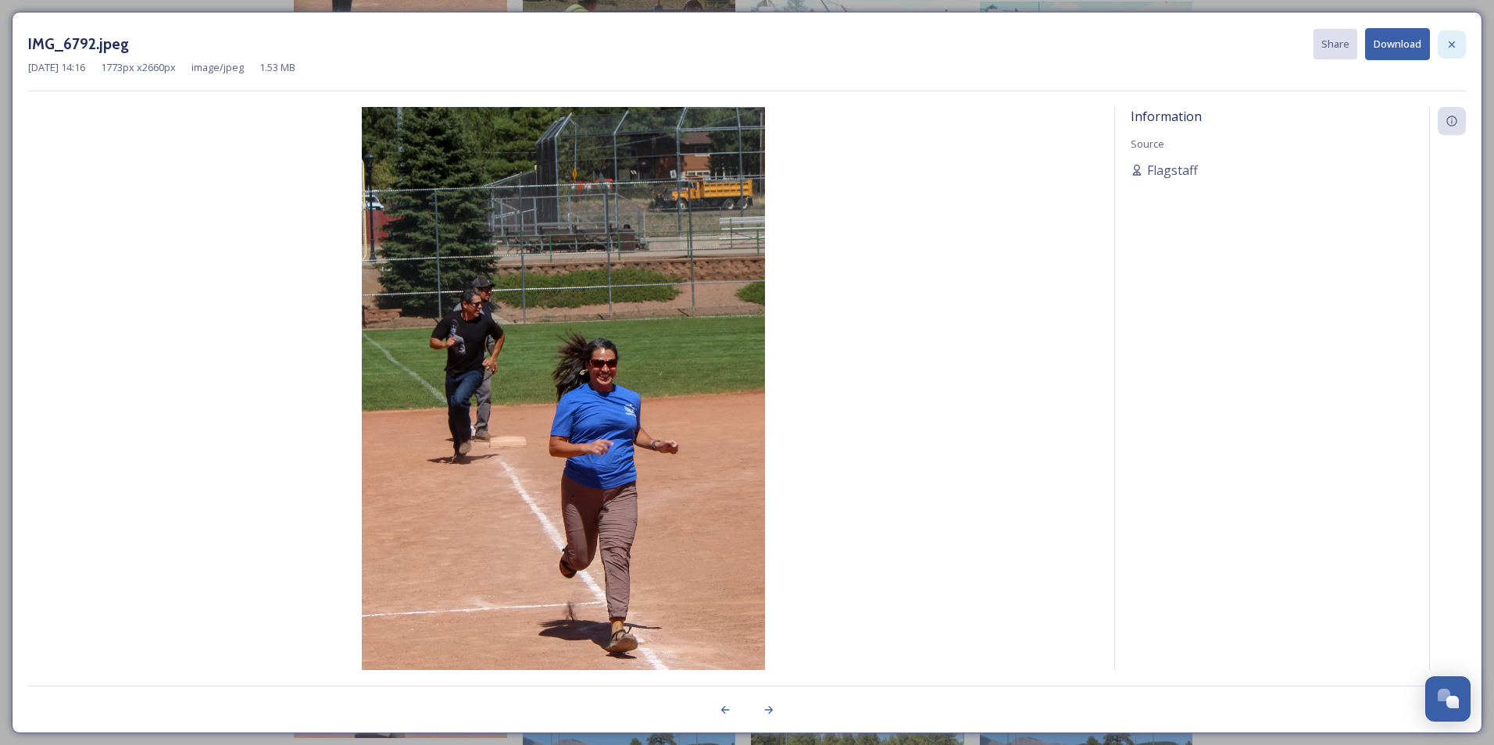
click at [1452, 46] on icon at bounding box center [1451, 44] width 12 height 12
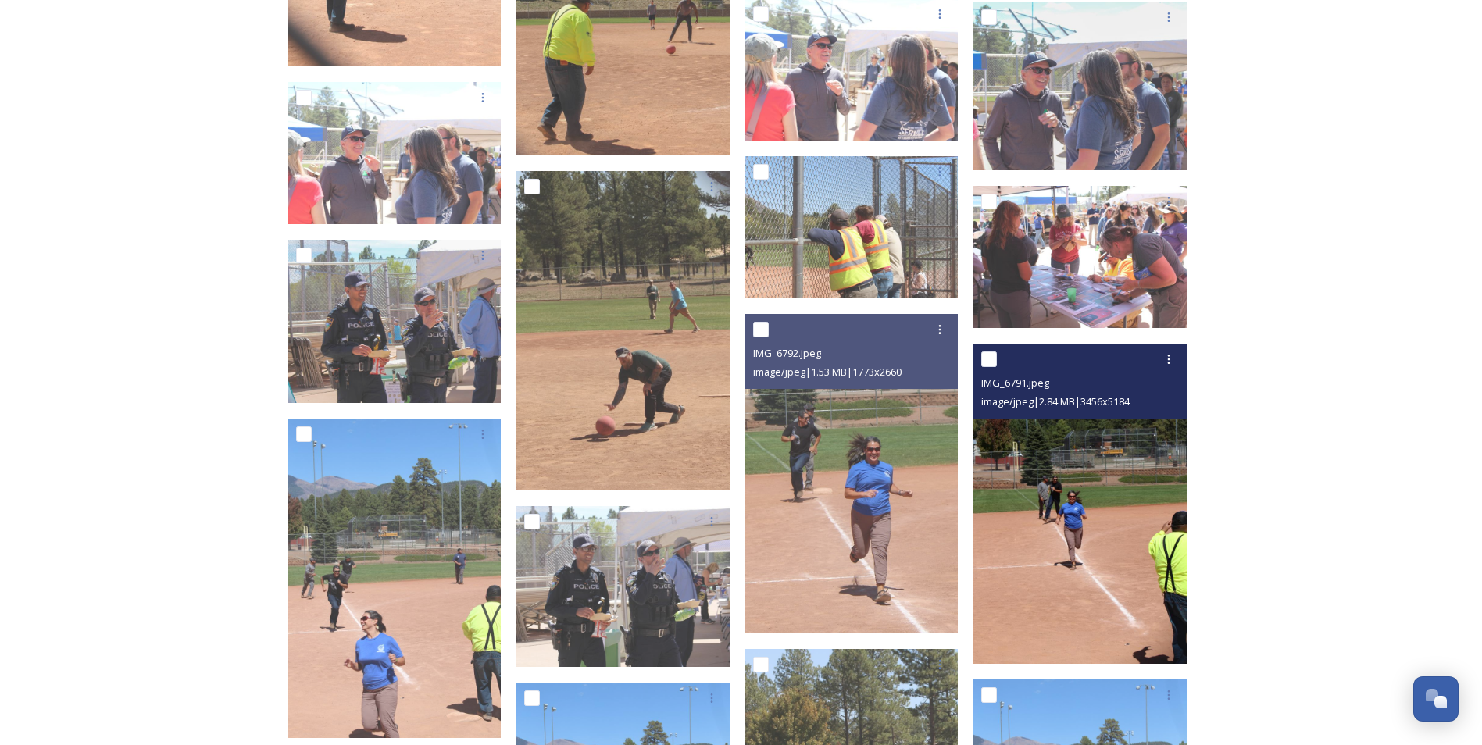
click at [1073, 529] on img at bounding box center [1079, 504] width 213 height 320
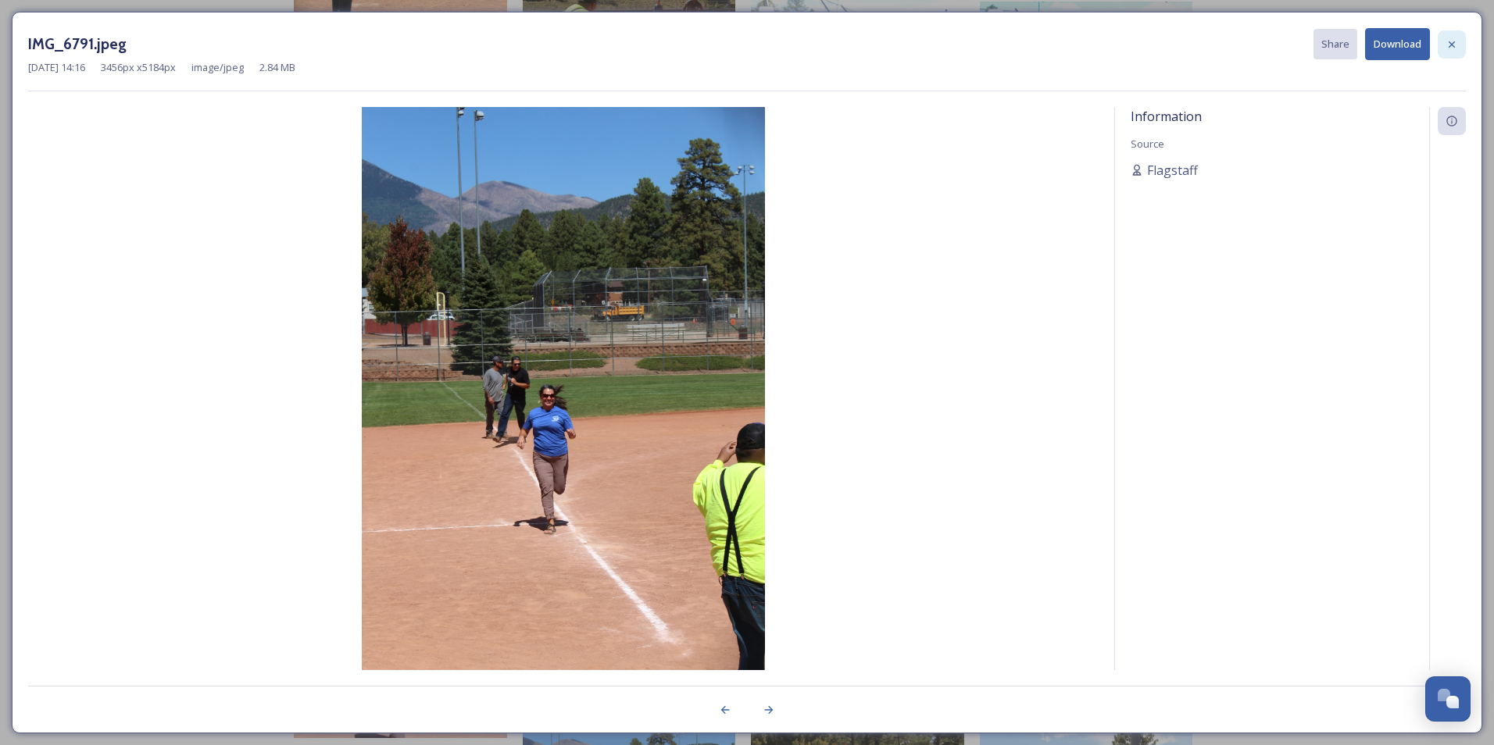
click at [1450, 43] on icon at bounding box center [1451, 44] width 6 height 6
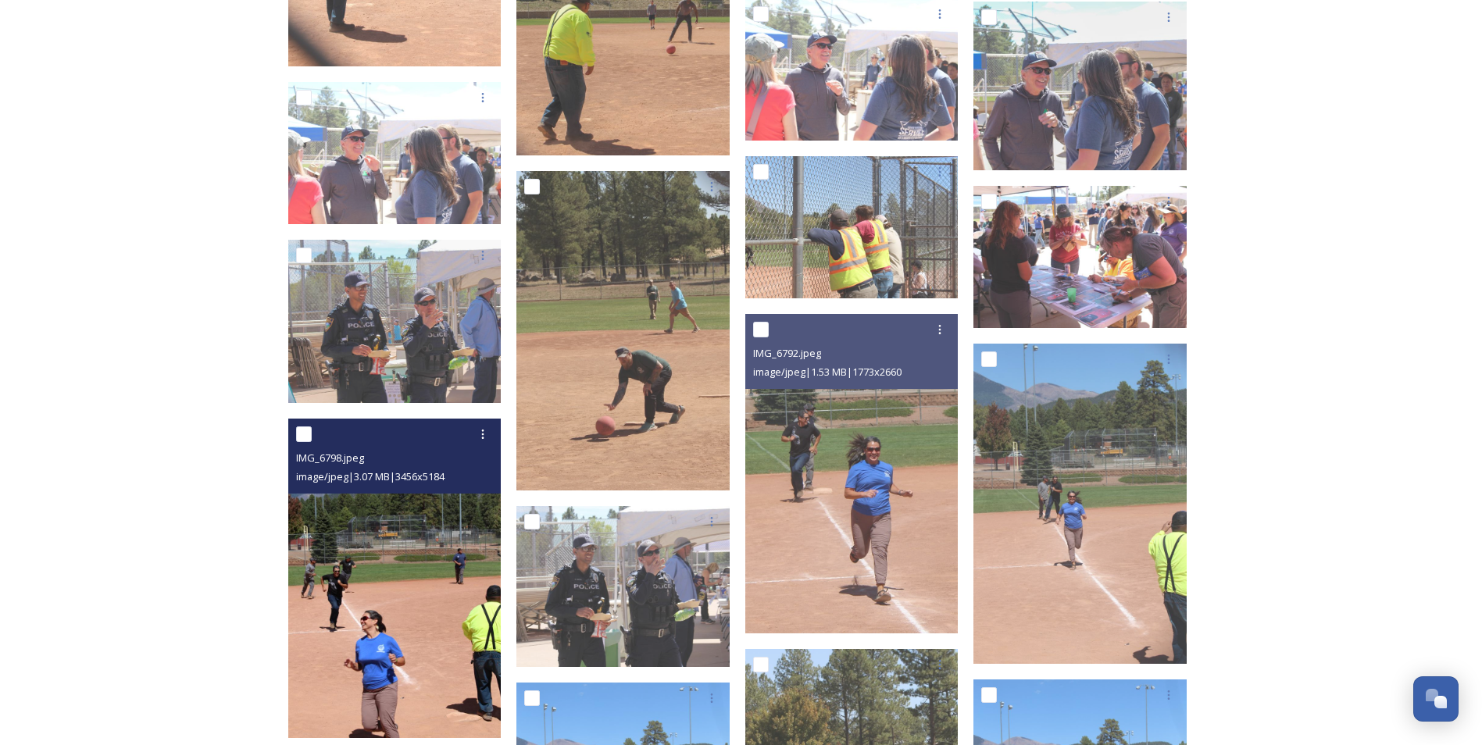
click at [346, 662] on img at bounding box center [394, 579] width 213 height 320
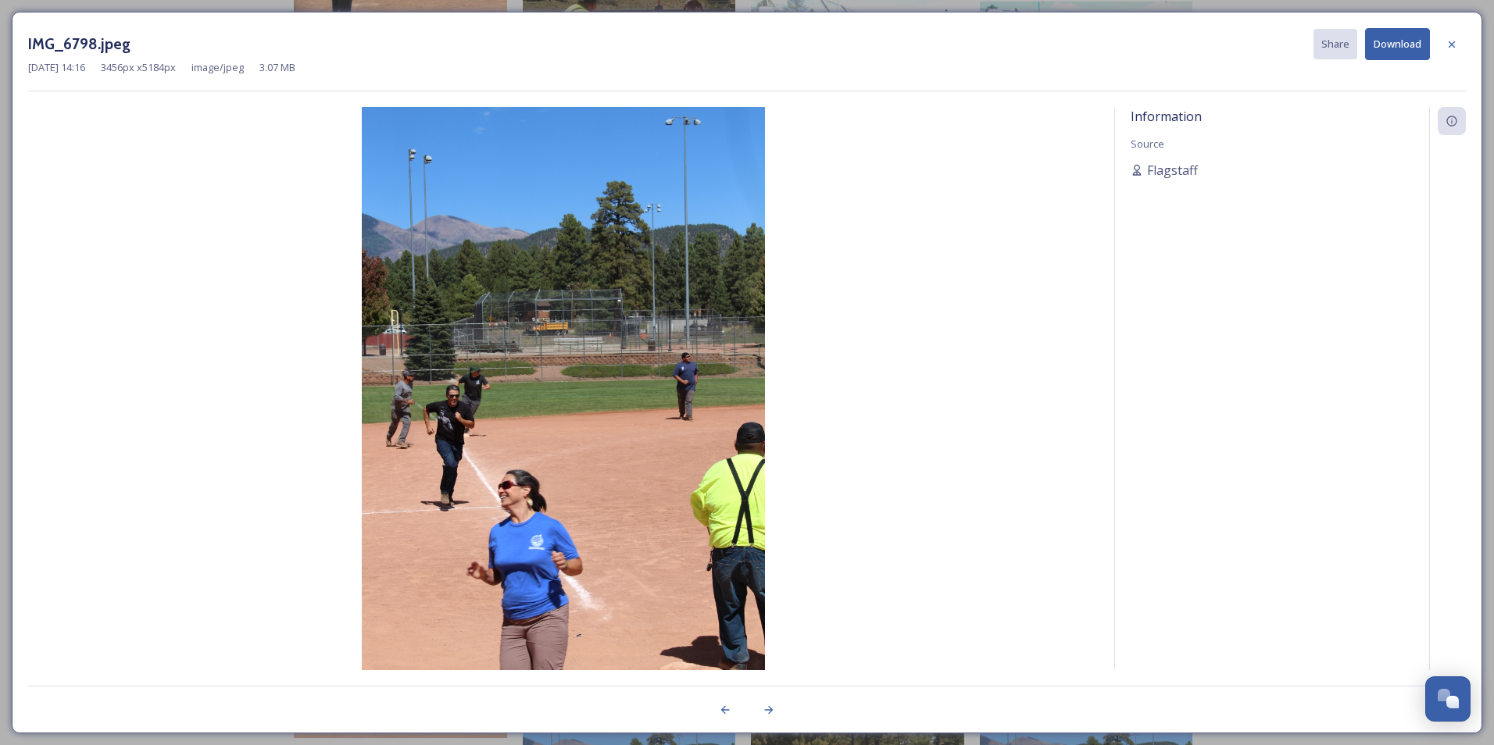
click at [1455, 46] on icon at bounding box center [1451, 44] width 12 height 12
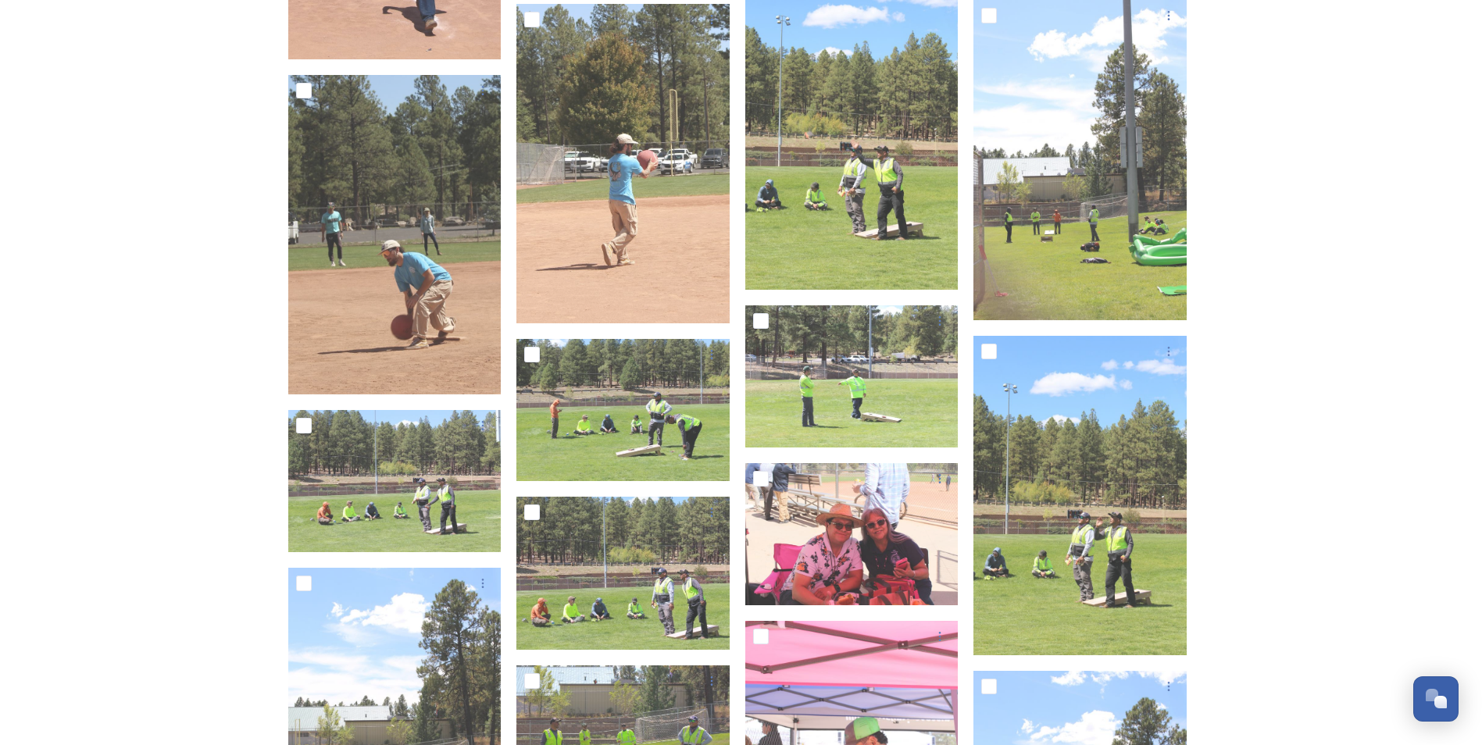
scroll to position [10703, 0]
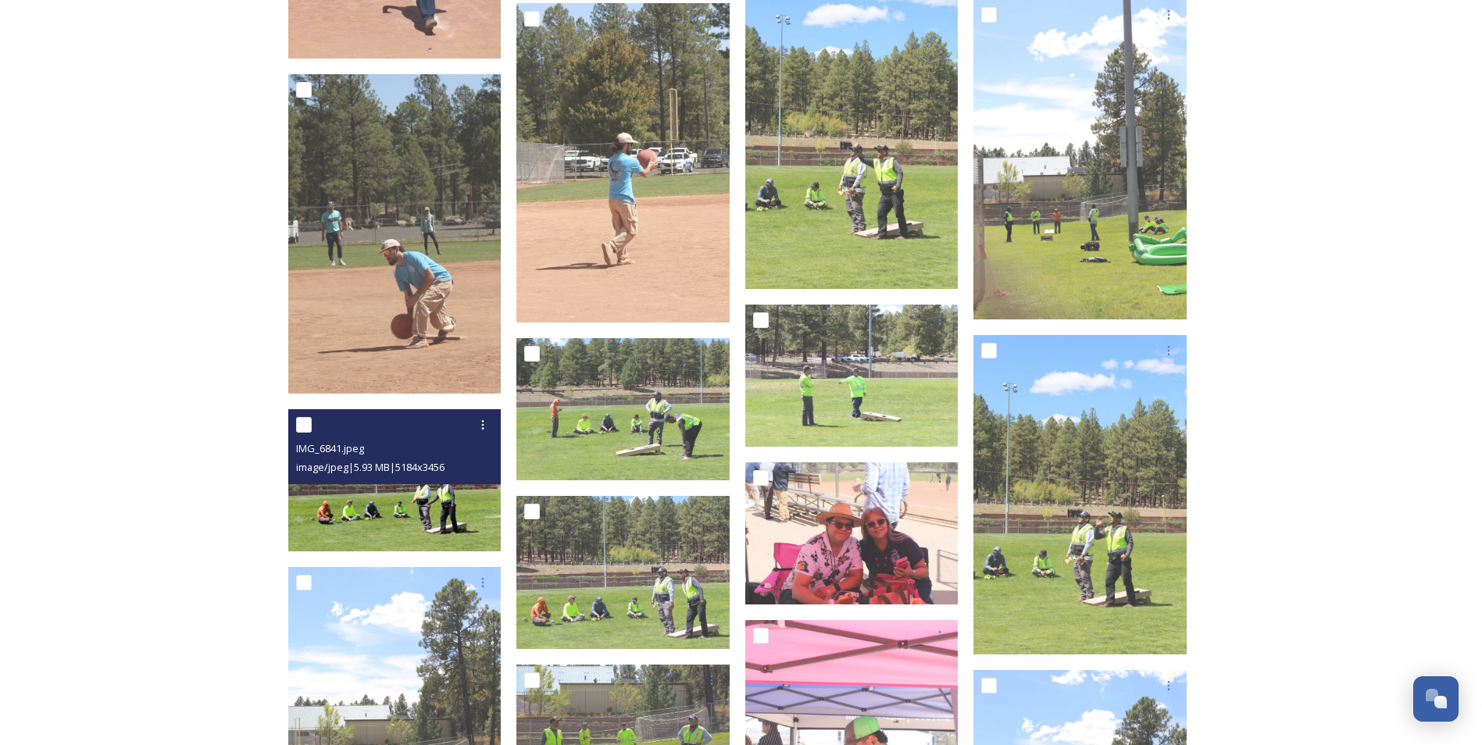
click at [444, 502] on img at bounding box center [394, 480] width 213 height 142
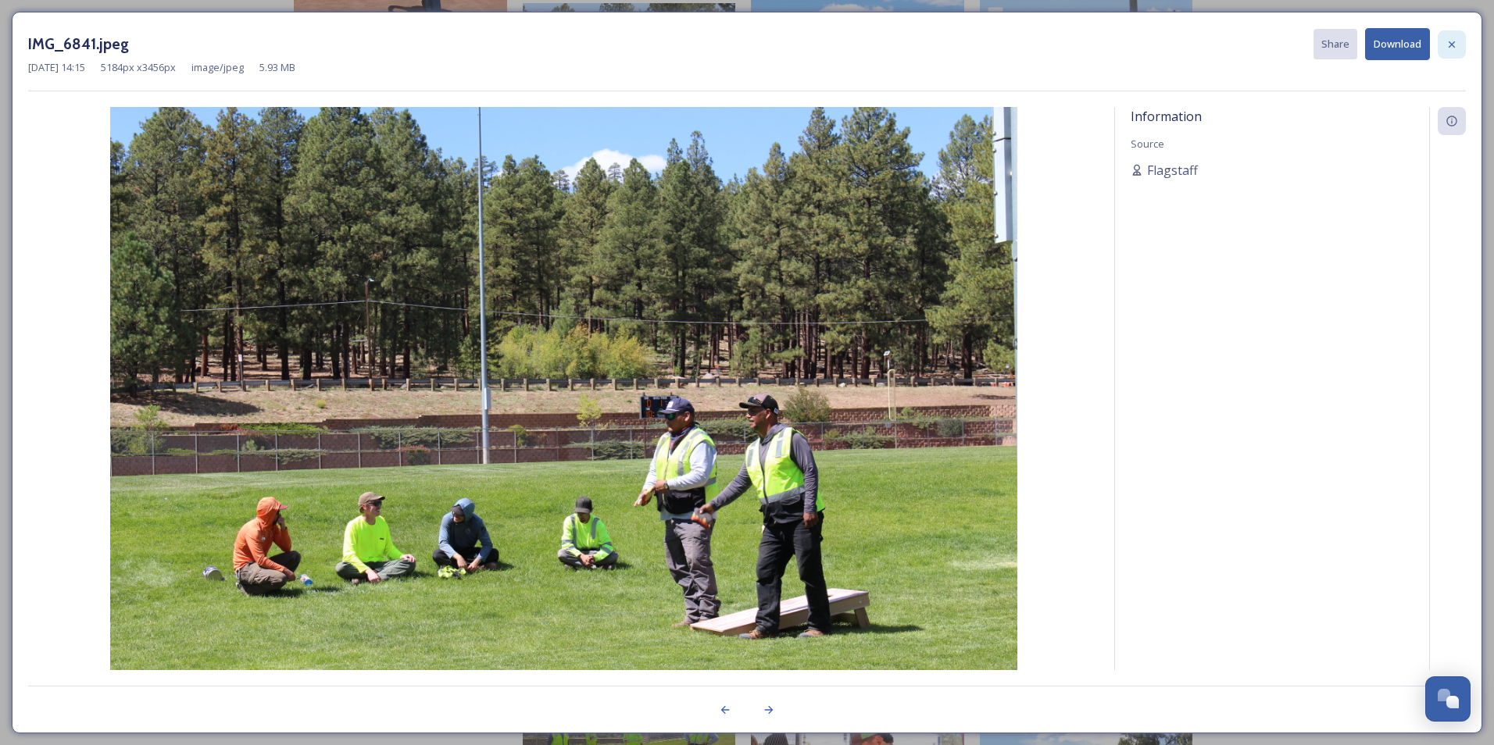
click at [1455, 42] on icon at bounding box center [1451, 44] width 12 height 12
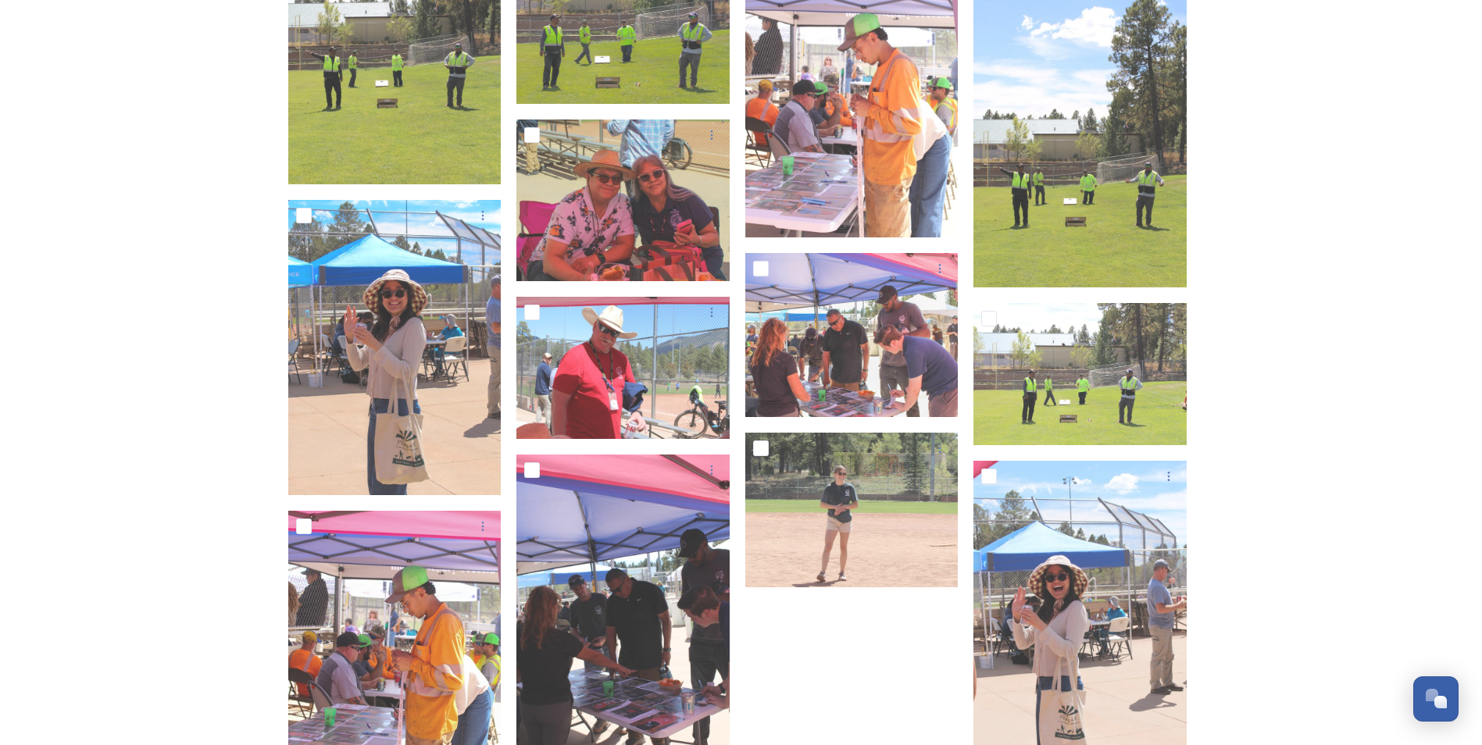
scroll to position [11484, 0]
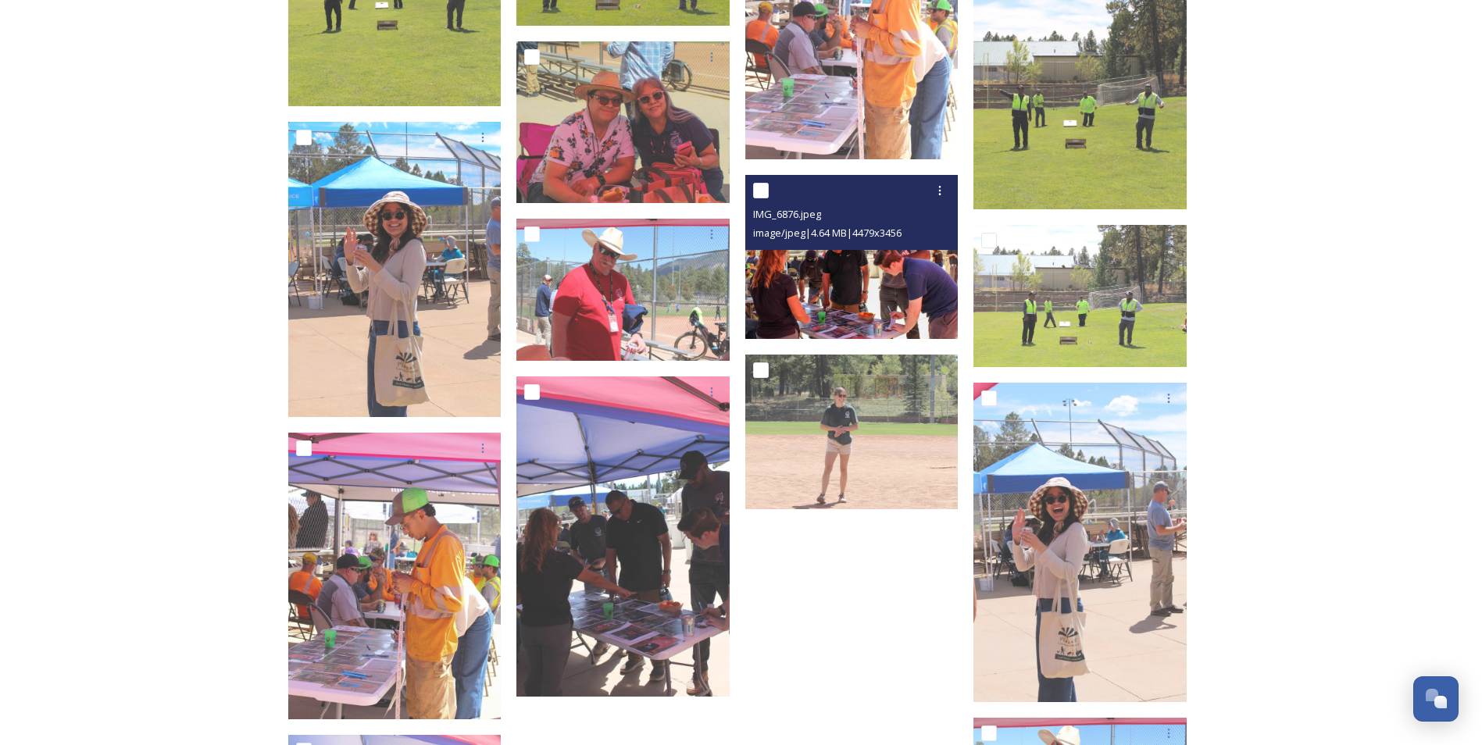
click at [837, 278] on img at bounding box center [851, 257] width 213 height 165
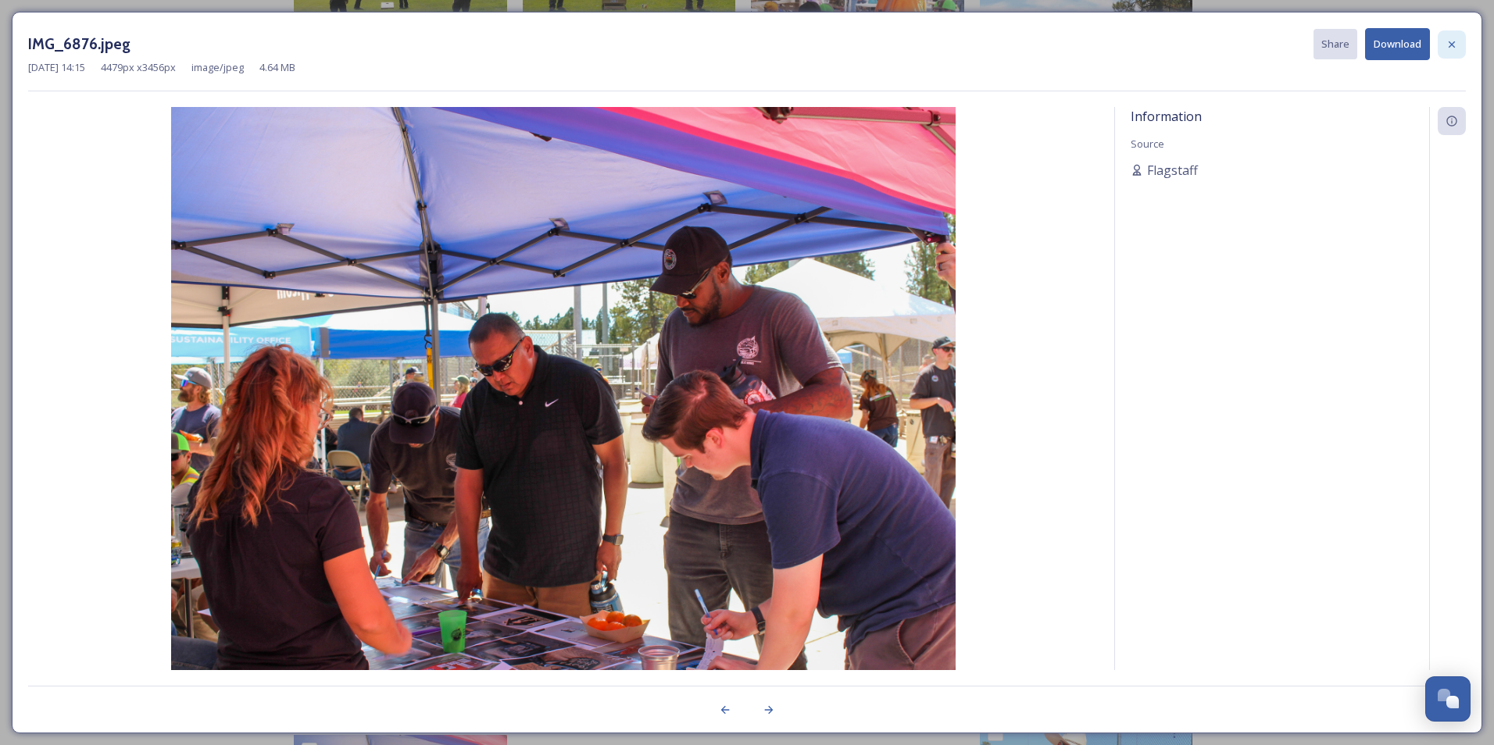
click at [1453, 39] on icon at bounding box center [1451, 44] width 12 height 12
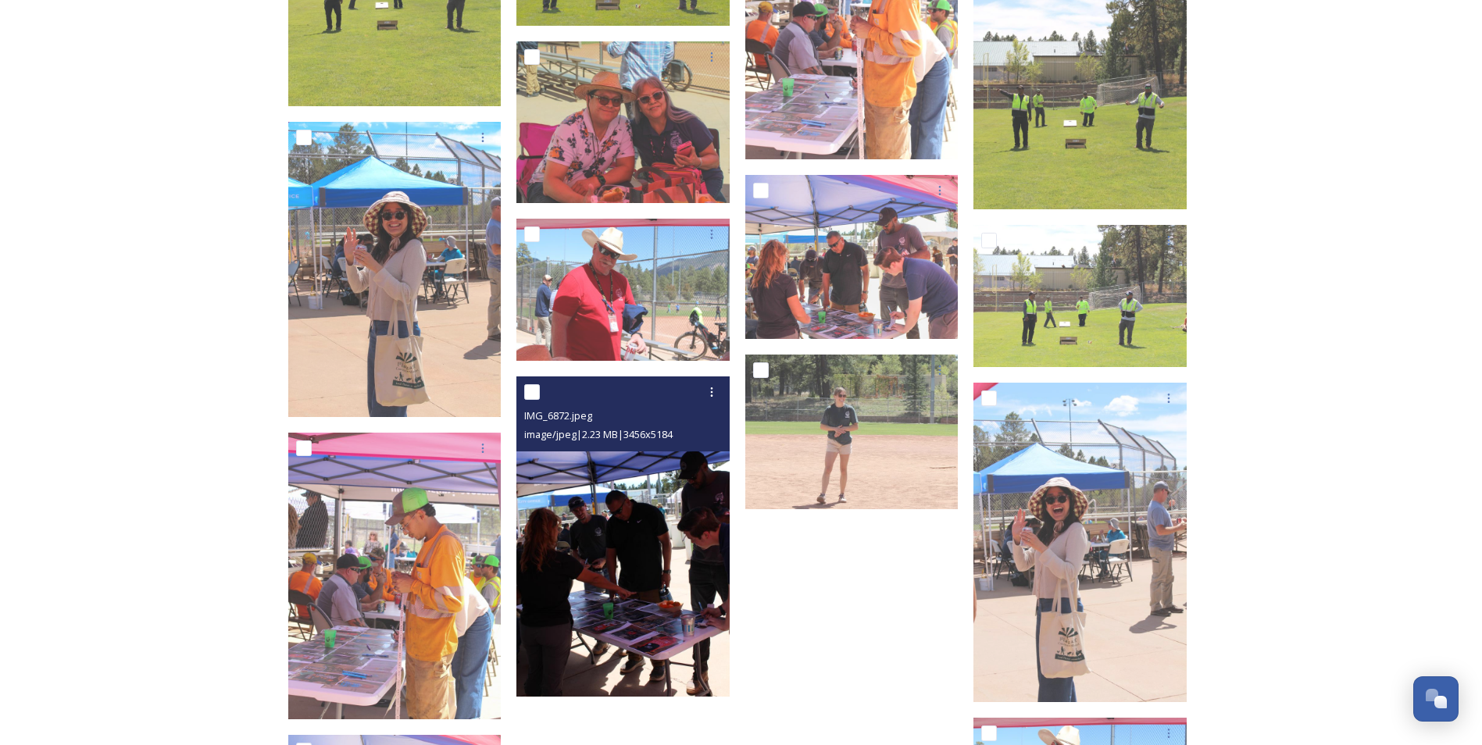
click at [625, 530] on img at bounding box center [622, 537] width 213 height 320
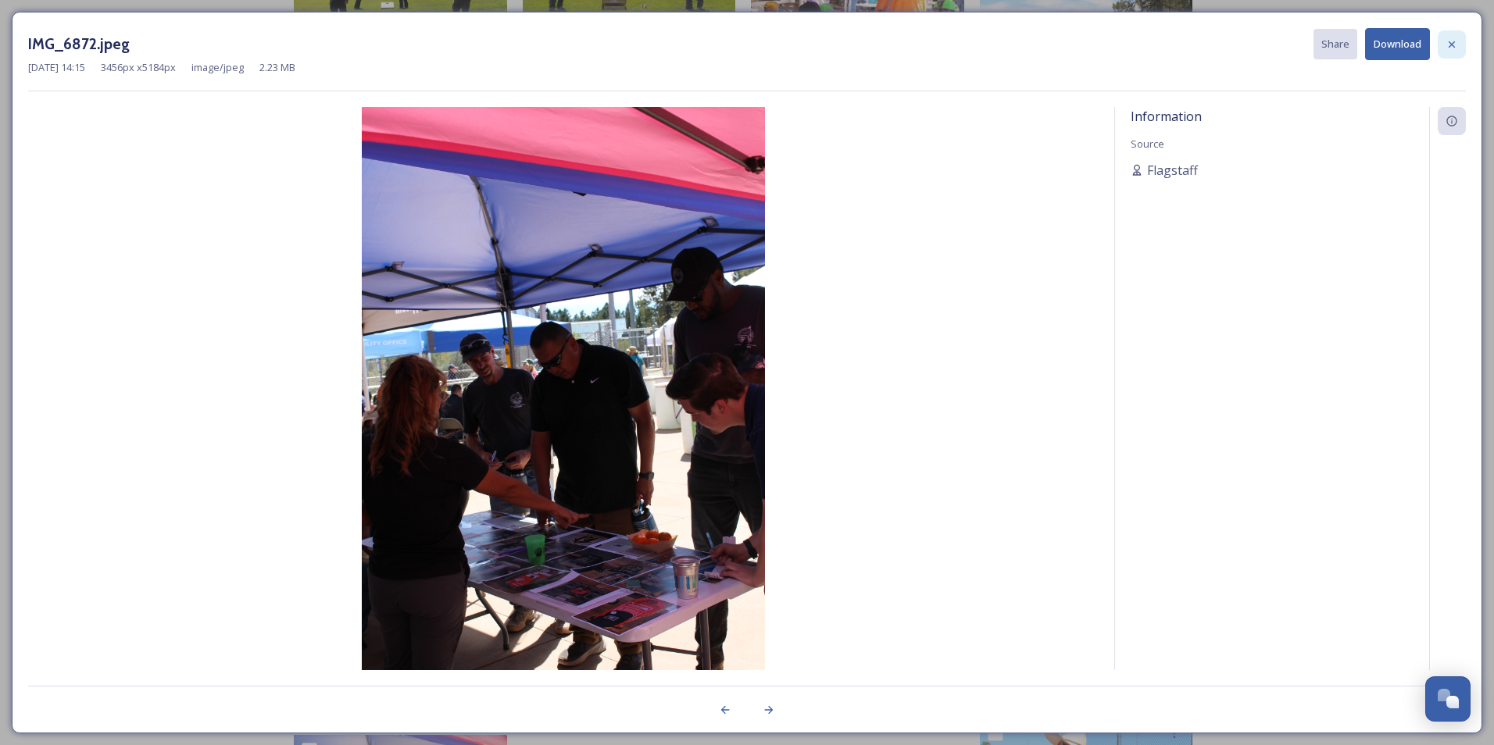
click at [1455, 44] on icon at bounding box center [1451, 44] width 12 height 12
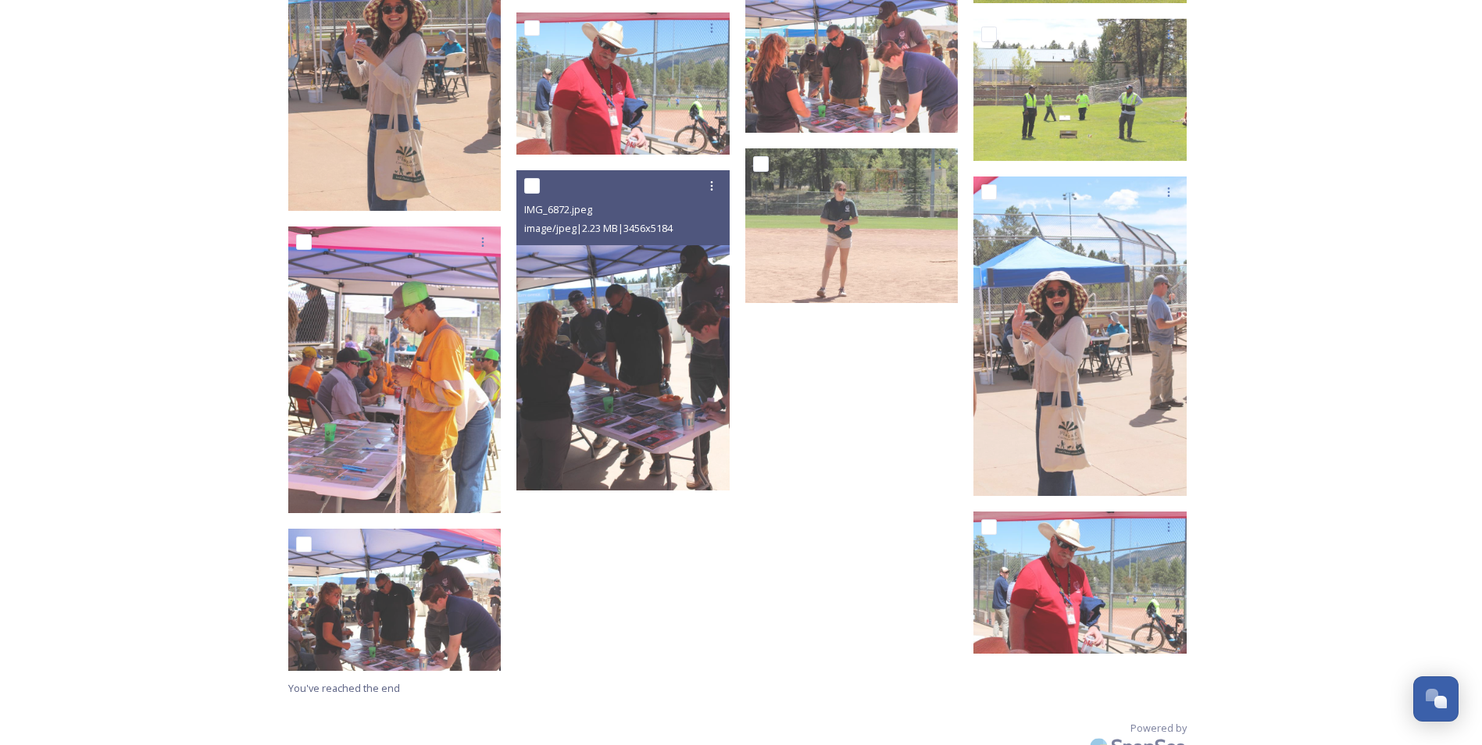
scroll to position [11725, 0]
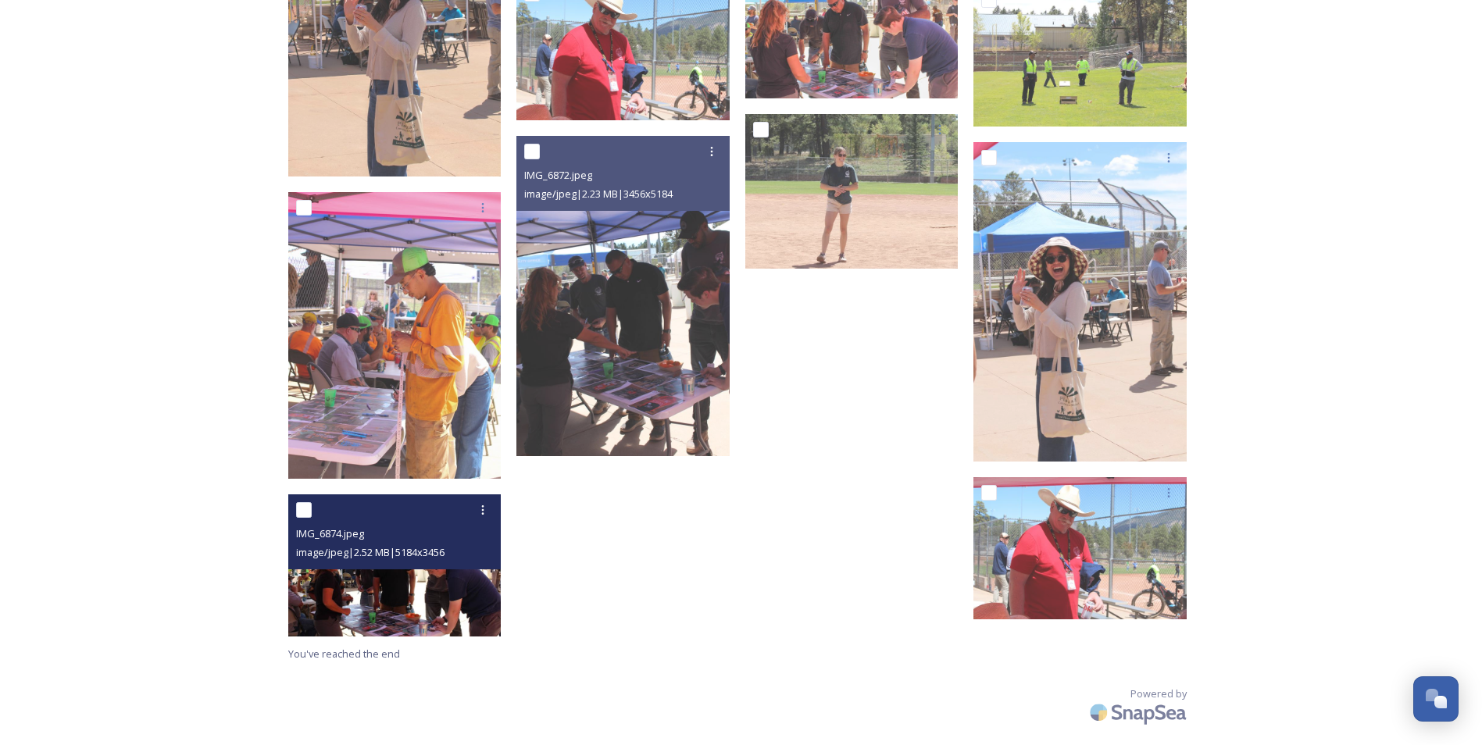
click at [427, 572] on img at bounding box center [394, 566] width 213 height 142
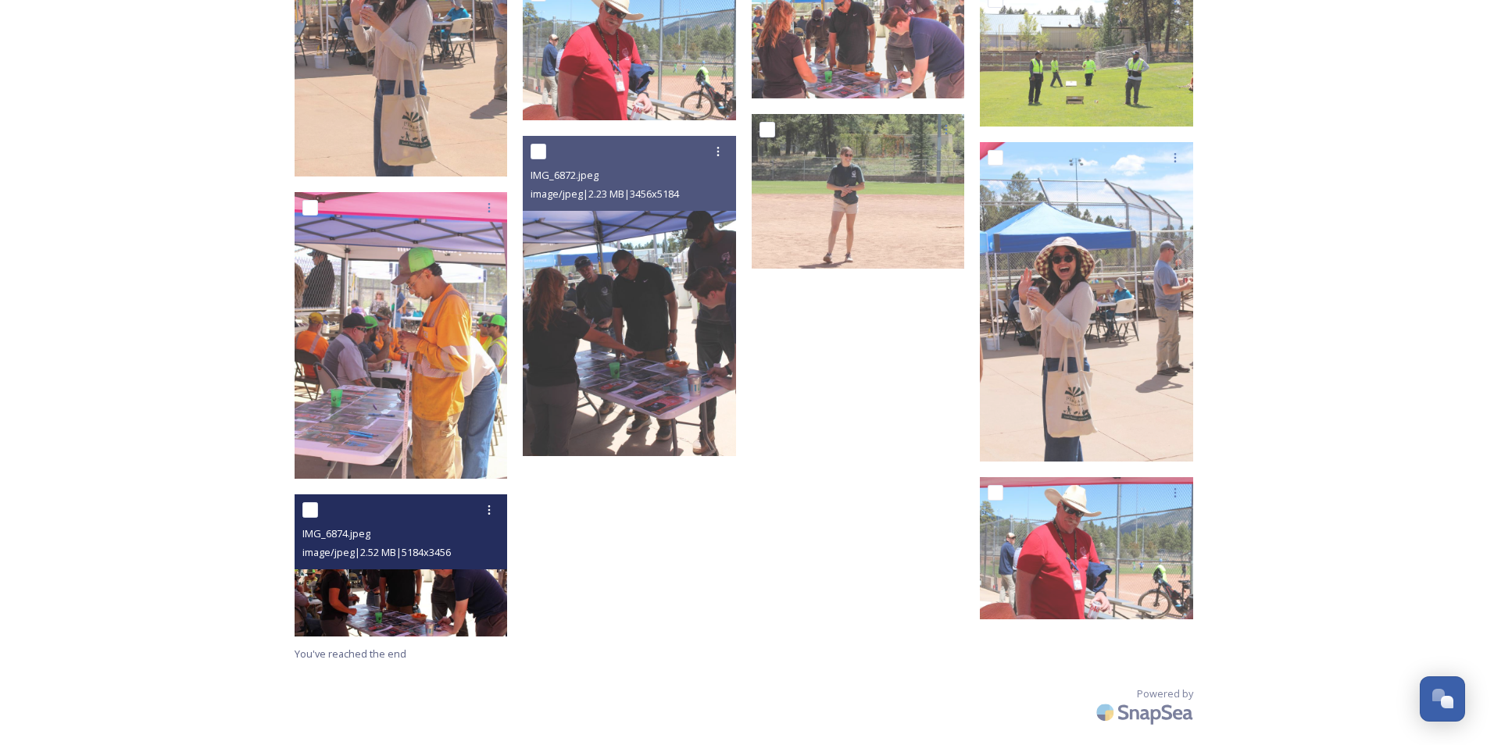
scroll to position [11708, 0]
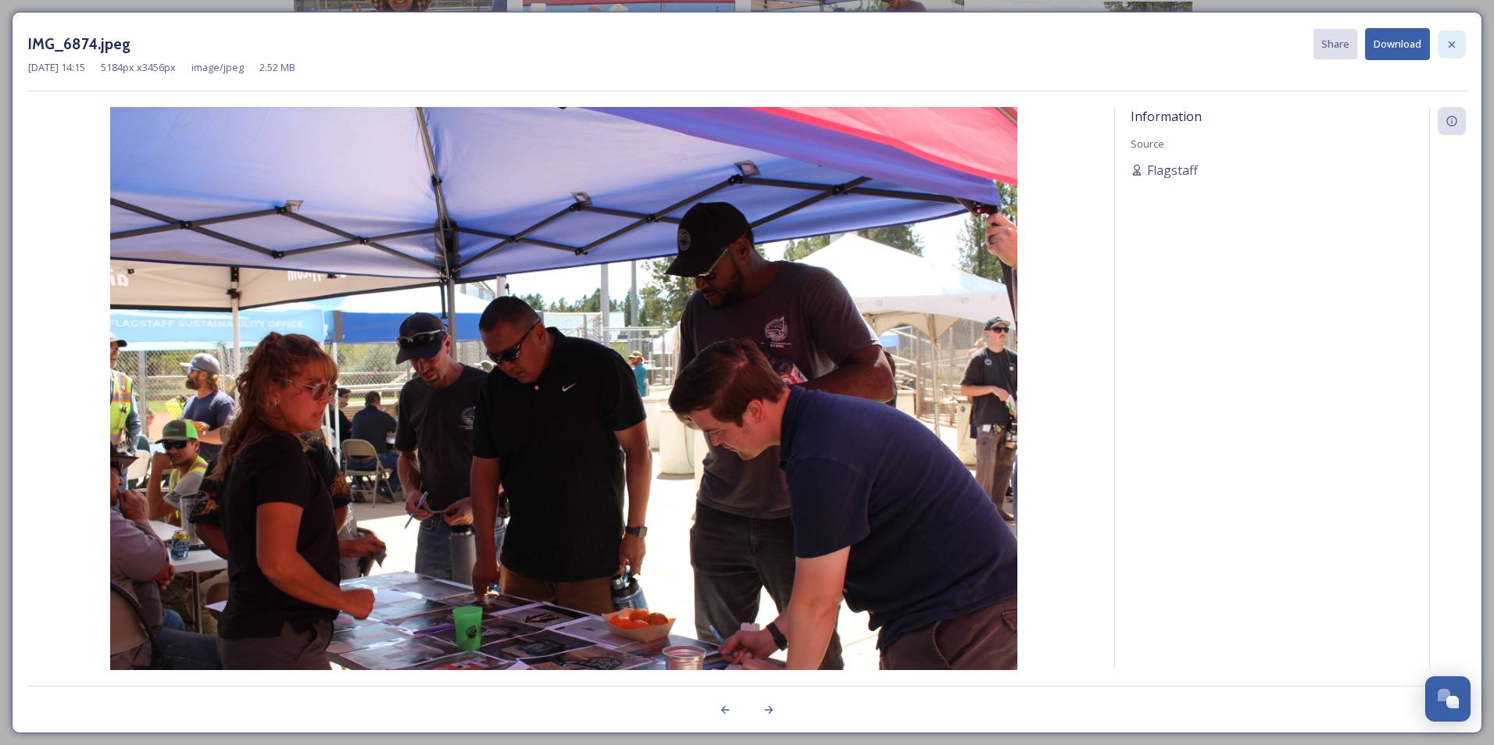
click at [1452, 45] on icon at bounding box center [1451, 44] width 6 height 6
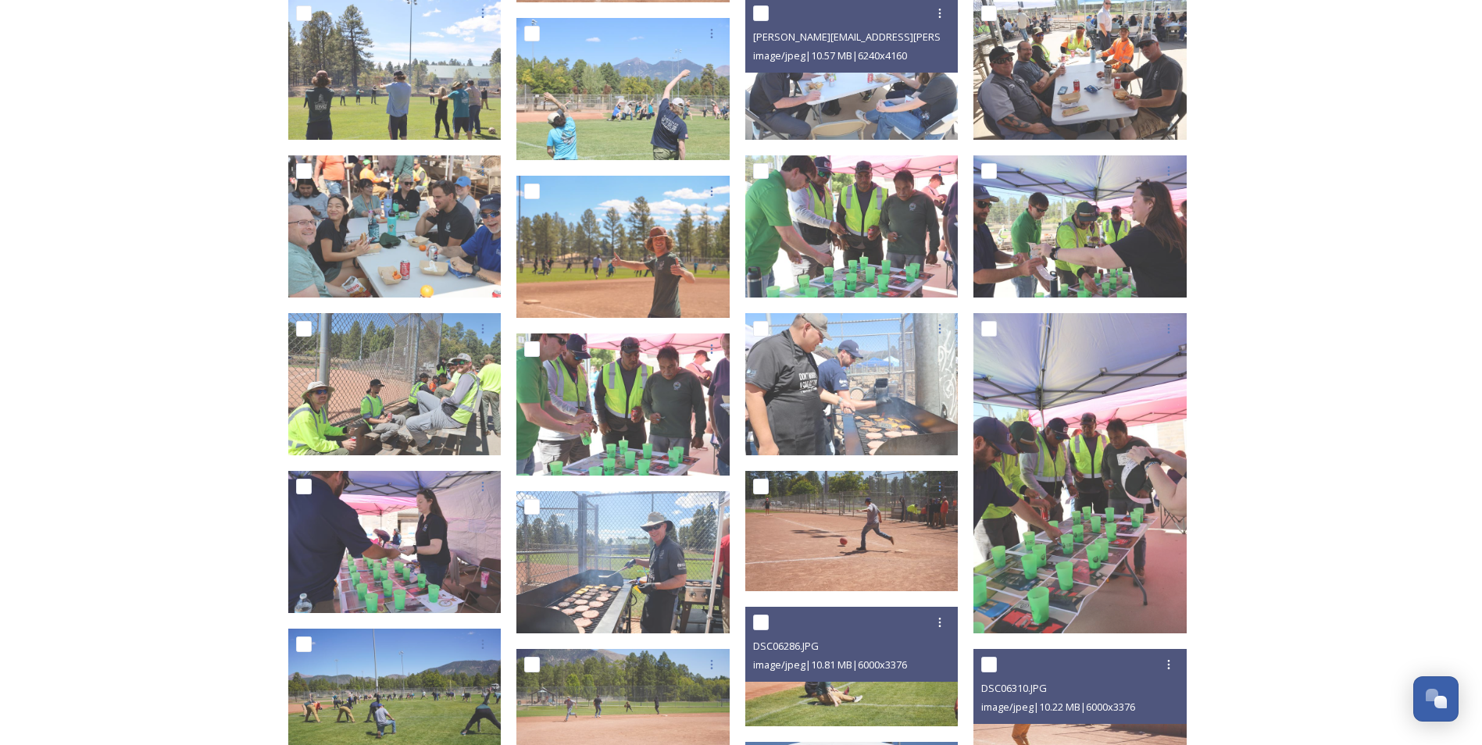
scroll to position [3209, 0]
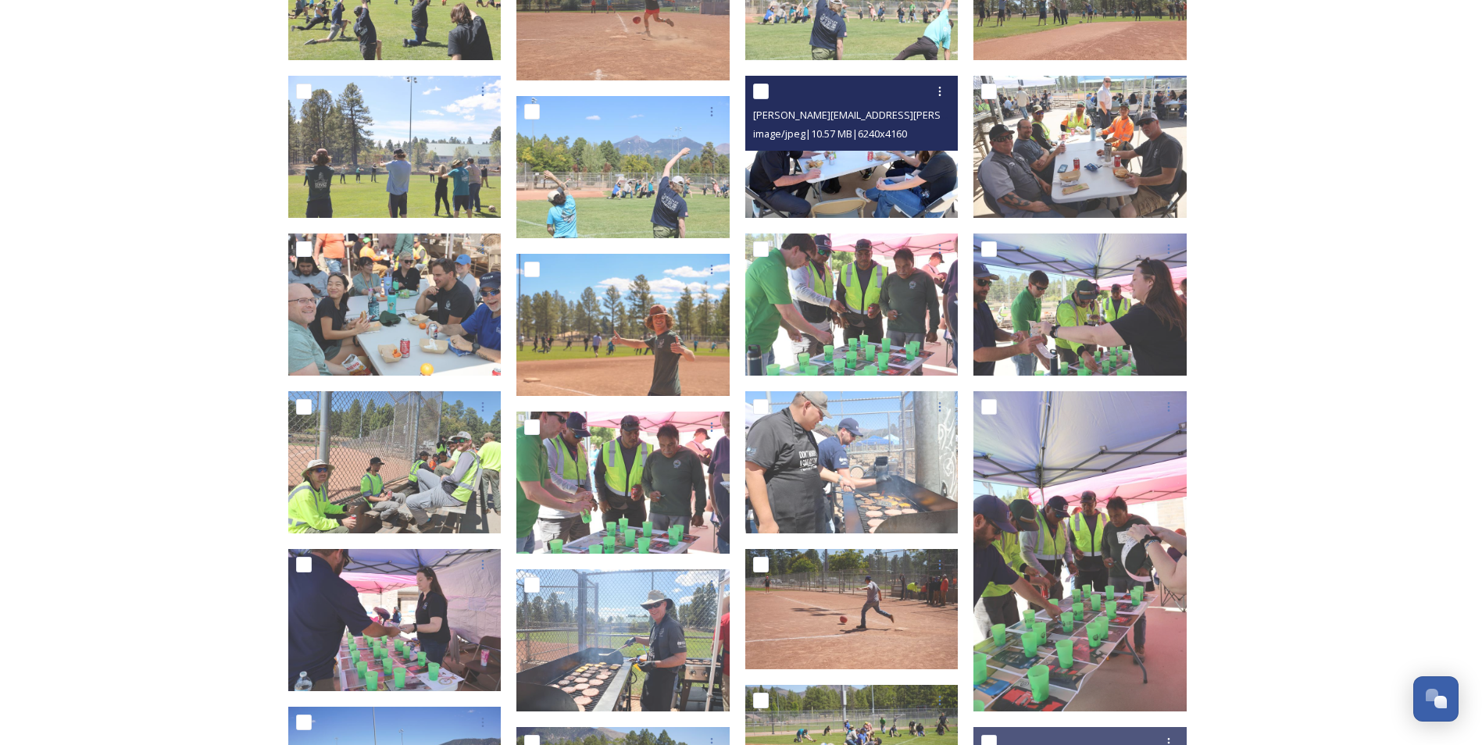
click at [852, 184] on img at bounding box center [851, 147] width 213 height 142
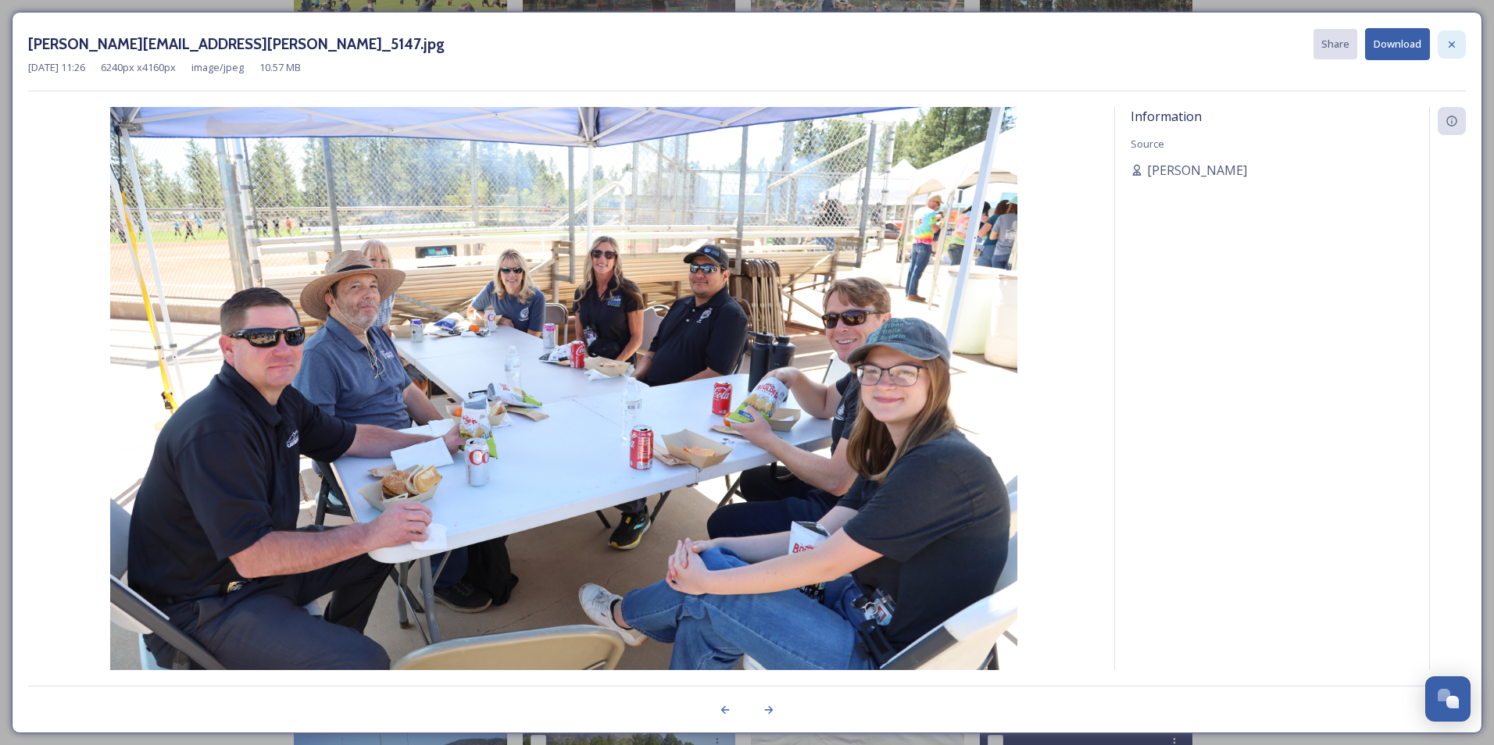
click at [1448, 42] on icon at bounding box center [1451, 44] width 12 height 12
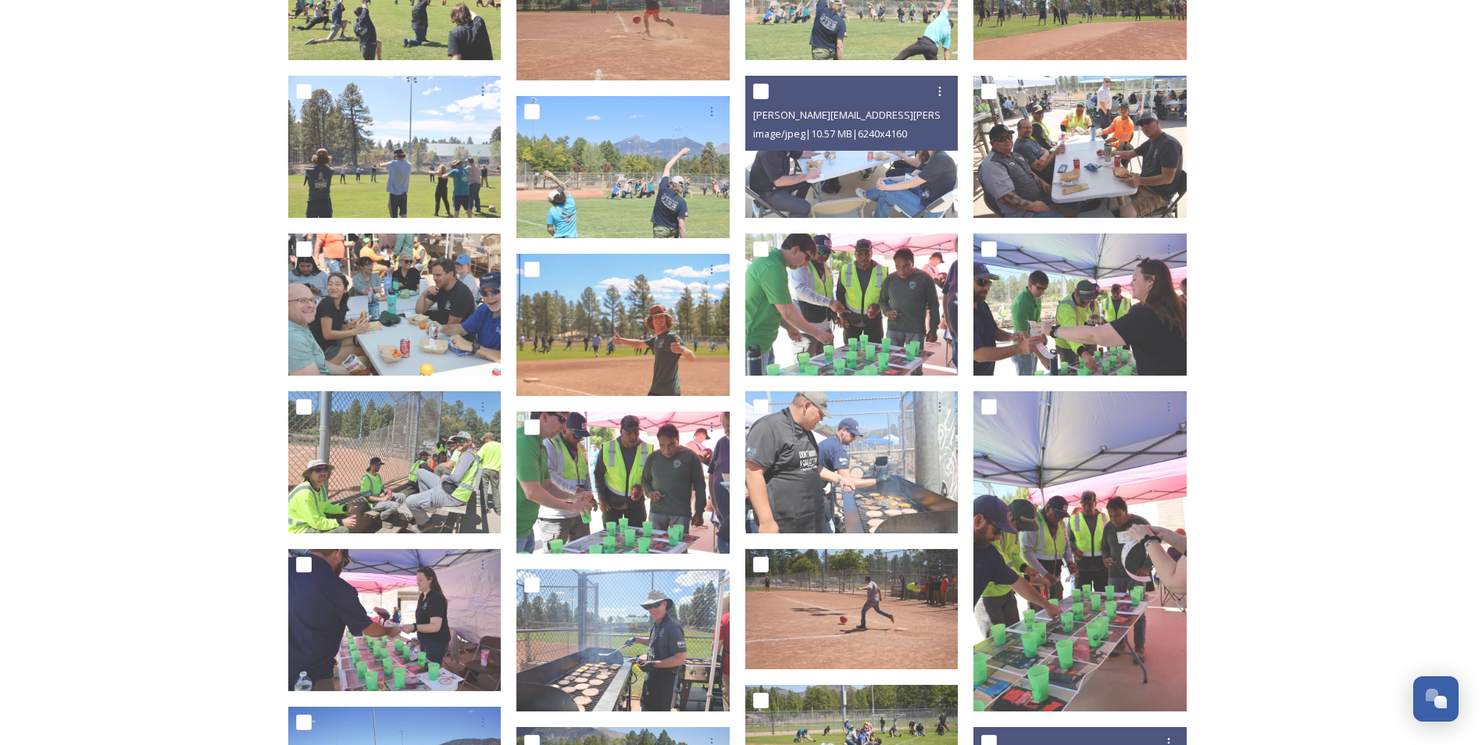
scroll to position [2662, 0]
